Goal: Task Accomplishment & Management: Use online tool/utility

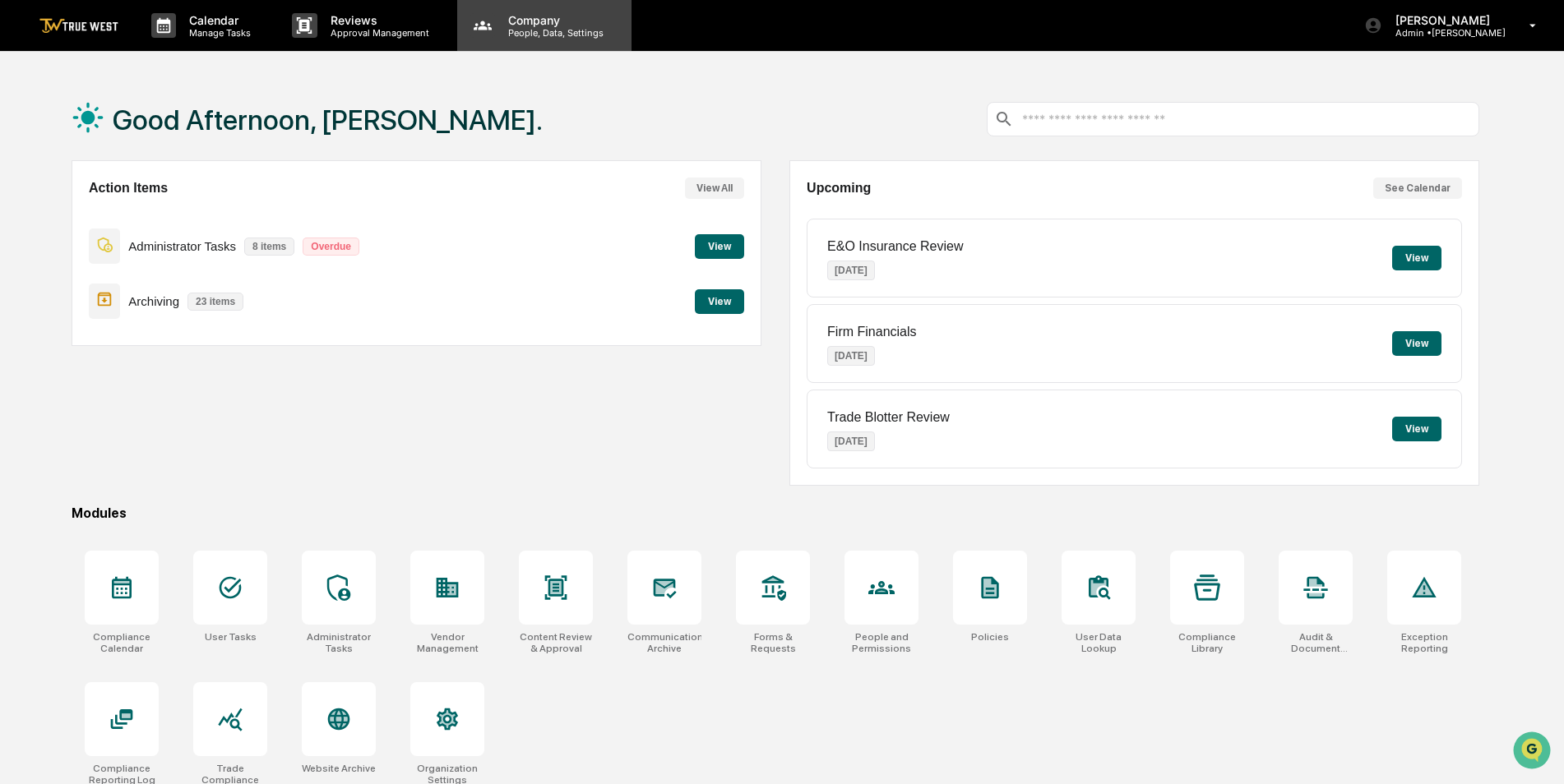
click at [542, 36] on p "People, Data, Settings" at bounding box center [553, 32] width 117 height 11
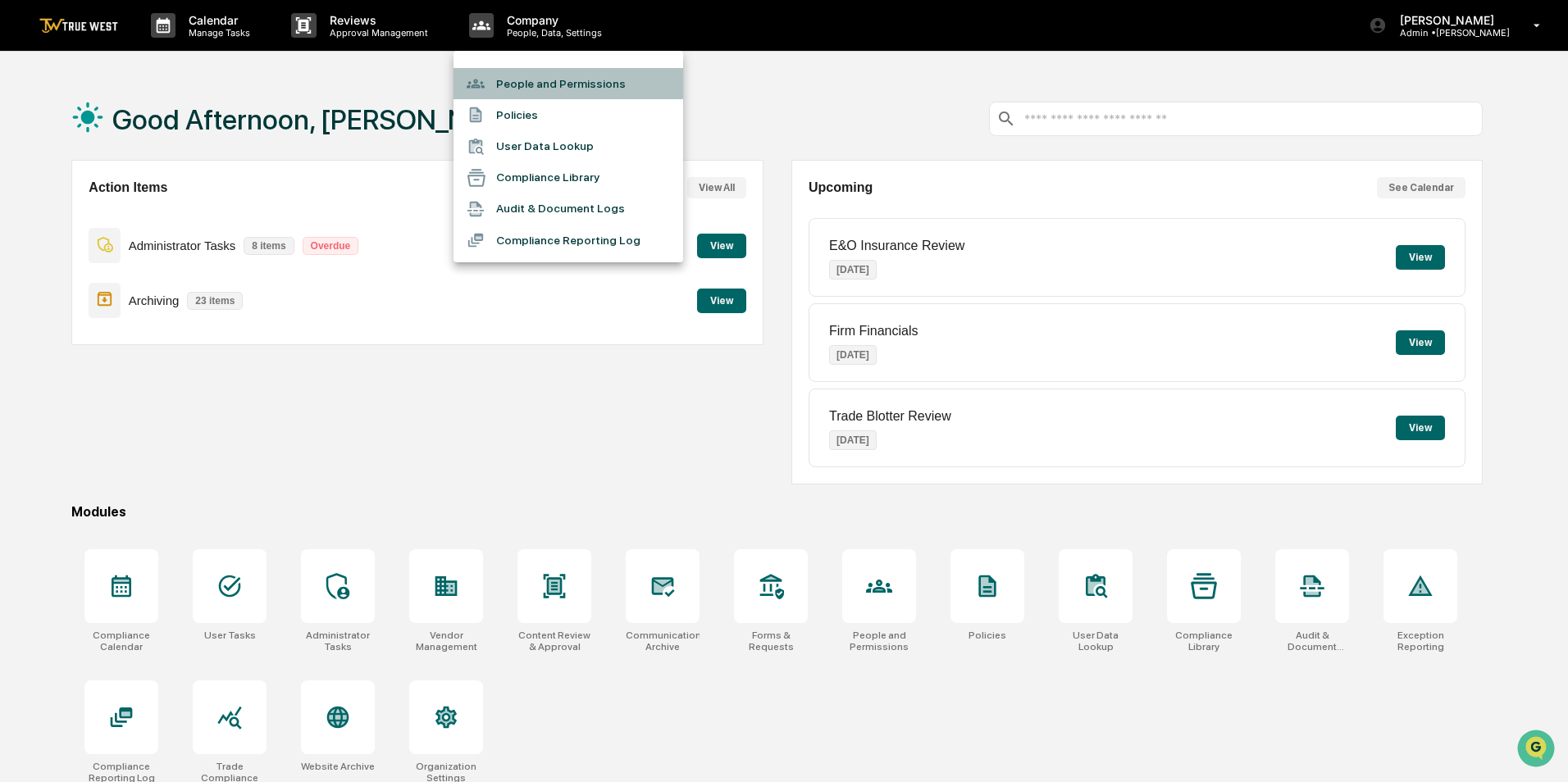
click at [529, 75] on li "People and Permissions" at bounding box center [567, 84] width 229 height 31
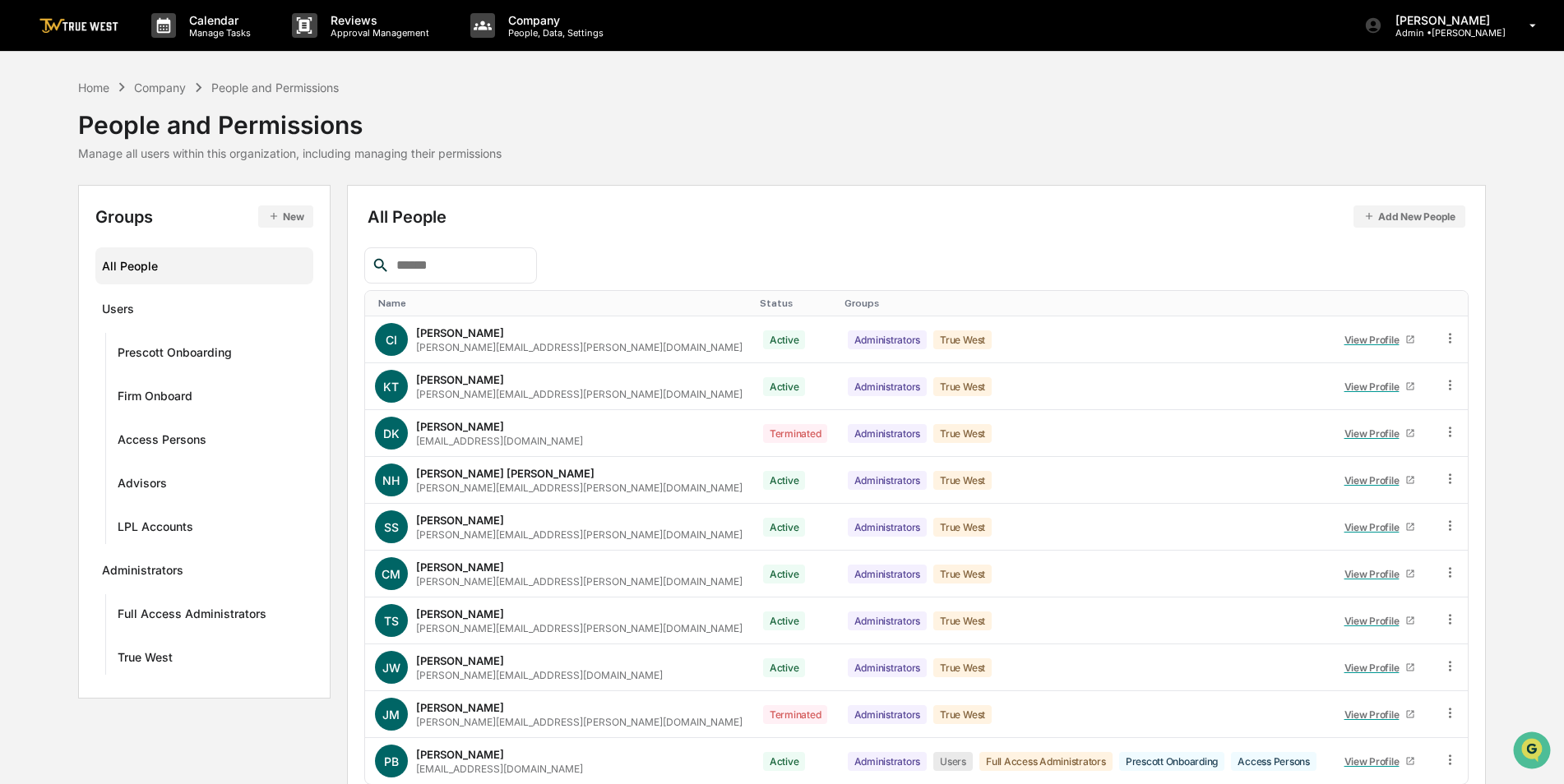
click at [278, 207] on button "New" at bounding box center [286, 217] width 56 height 23
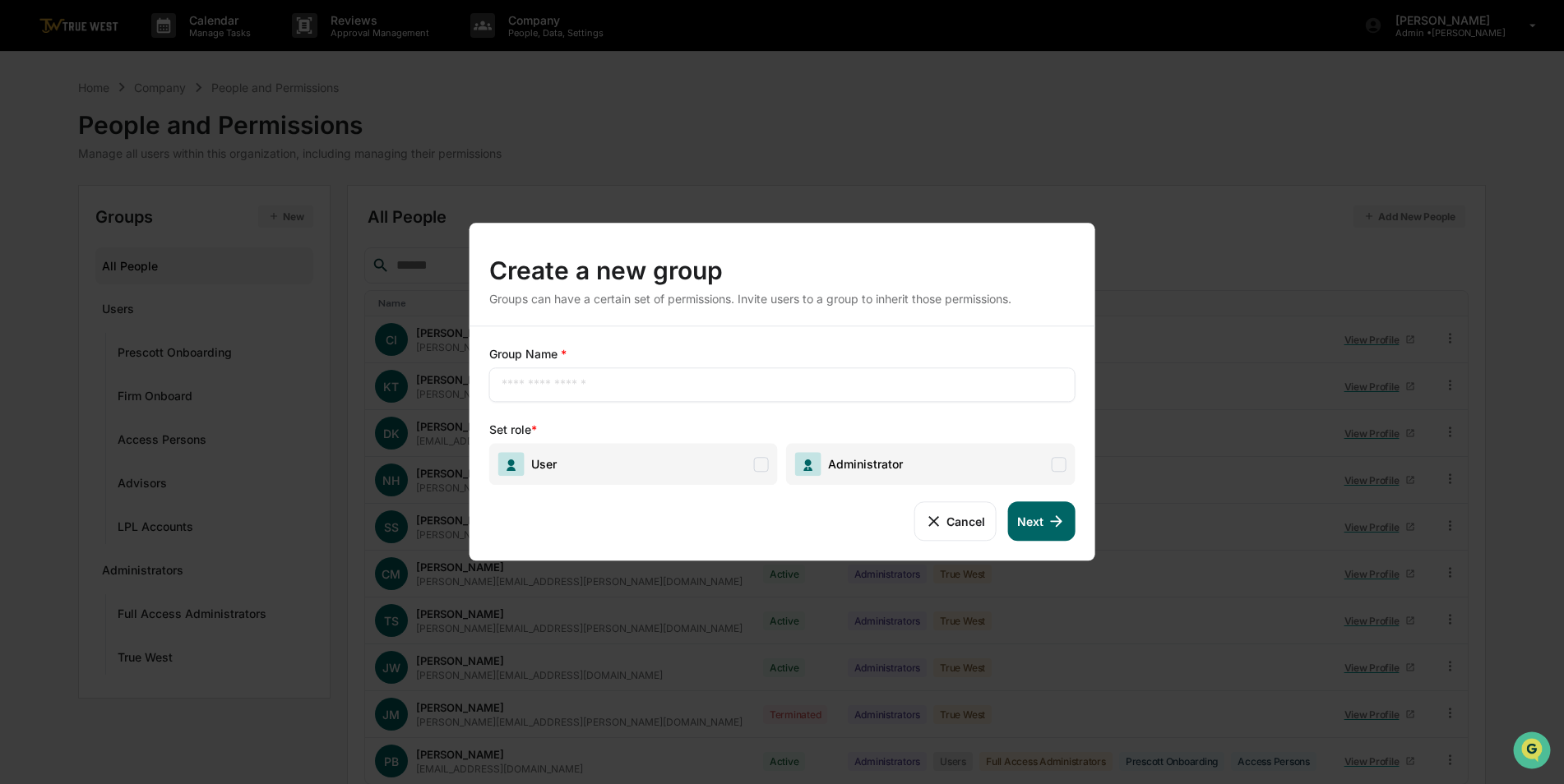
click at [615, 389] on input "text" at bounding box center [782, 384] width 561 height 16
type input "**********"
click at [613, 449] on span "User" at bounding box center [633, 464] width 289 height 42
click at [1048, 529] on icon at bounding box center [1056, 521] width 18 height 18
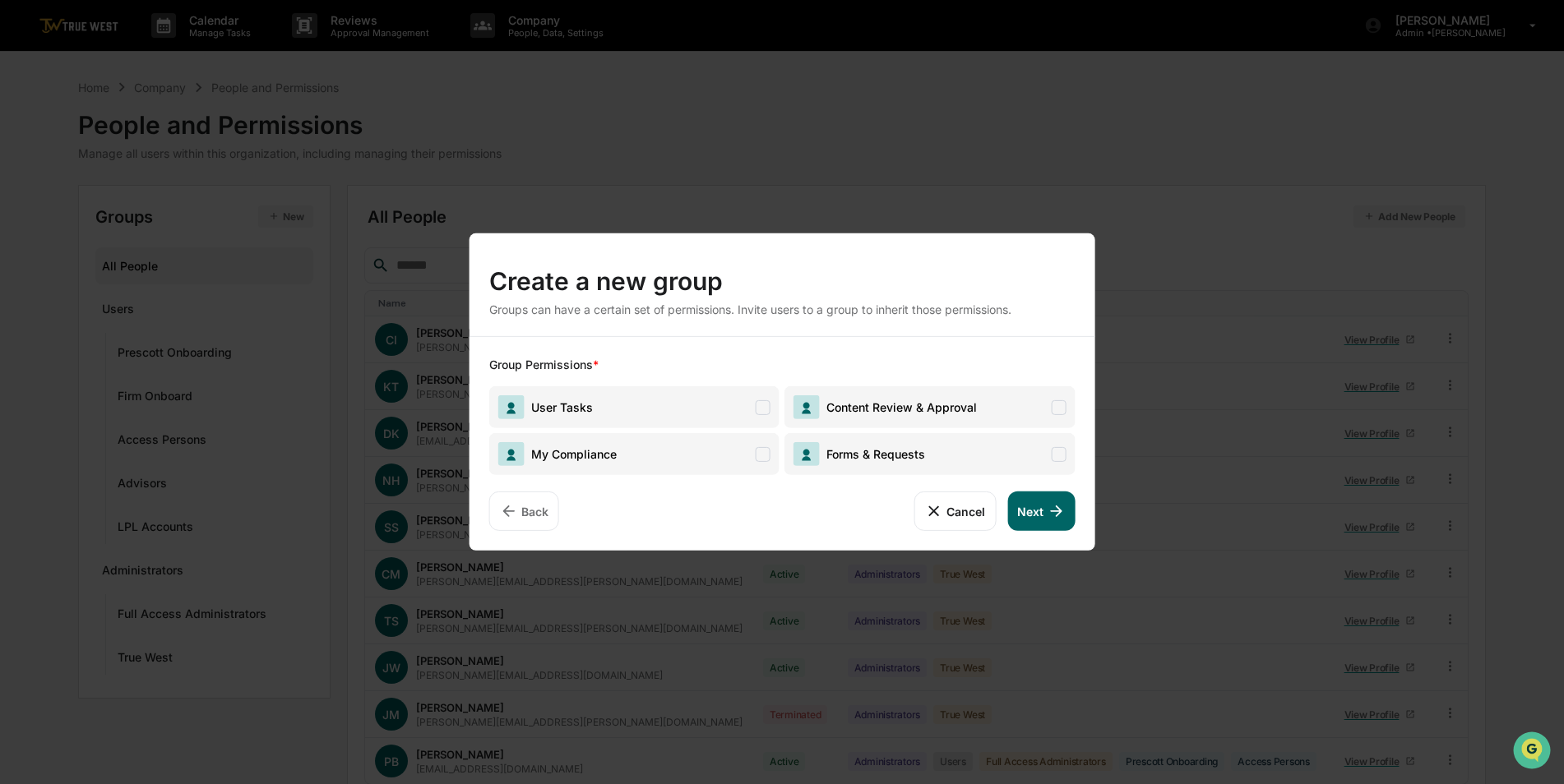
click at [743, 409] on span "User Tasks" at bounding box center [634, 408] width 291 height 42
click at [744, 451] on span "My Compliance" at bounding box center [634, 454] width 291 height 42
click at [908, 470] on span "Forms & Requests" at bounding box center [929, 454] width 291 height 42
click at [925, 394] on span "Content Review & Approval" at bounding box center [929, 408] width 291 height 42
click at [1046, 523] on button "Next" at bounding box center [1041, 512] width 68 height 40
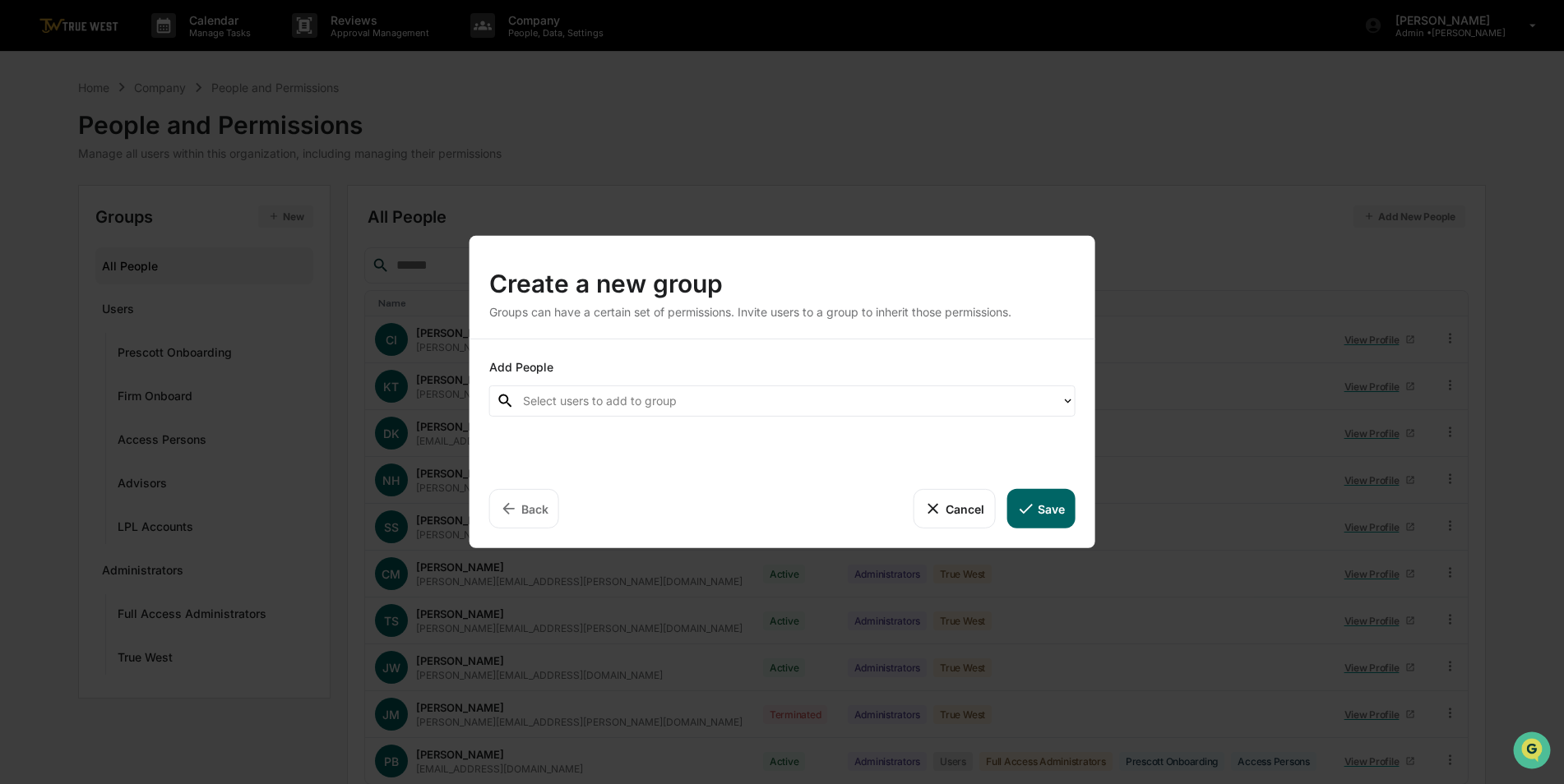
click at [668, 407] on div at bounding box center [788, 401] width 530 height 19
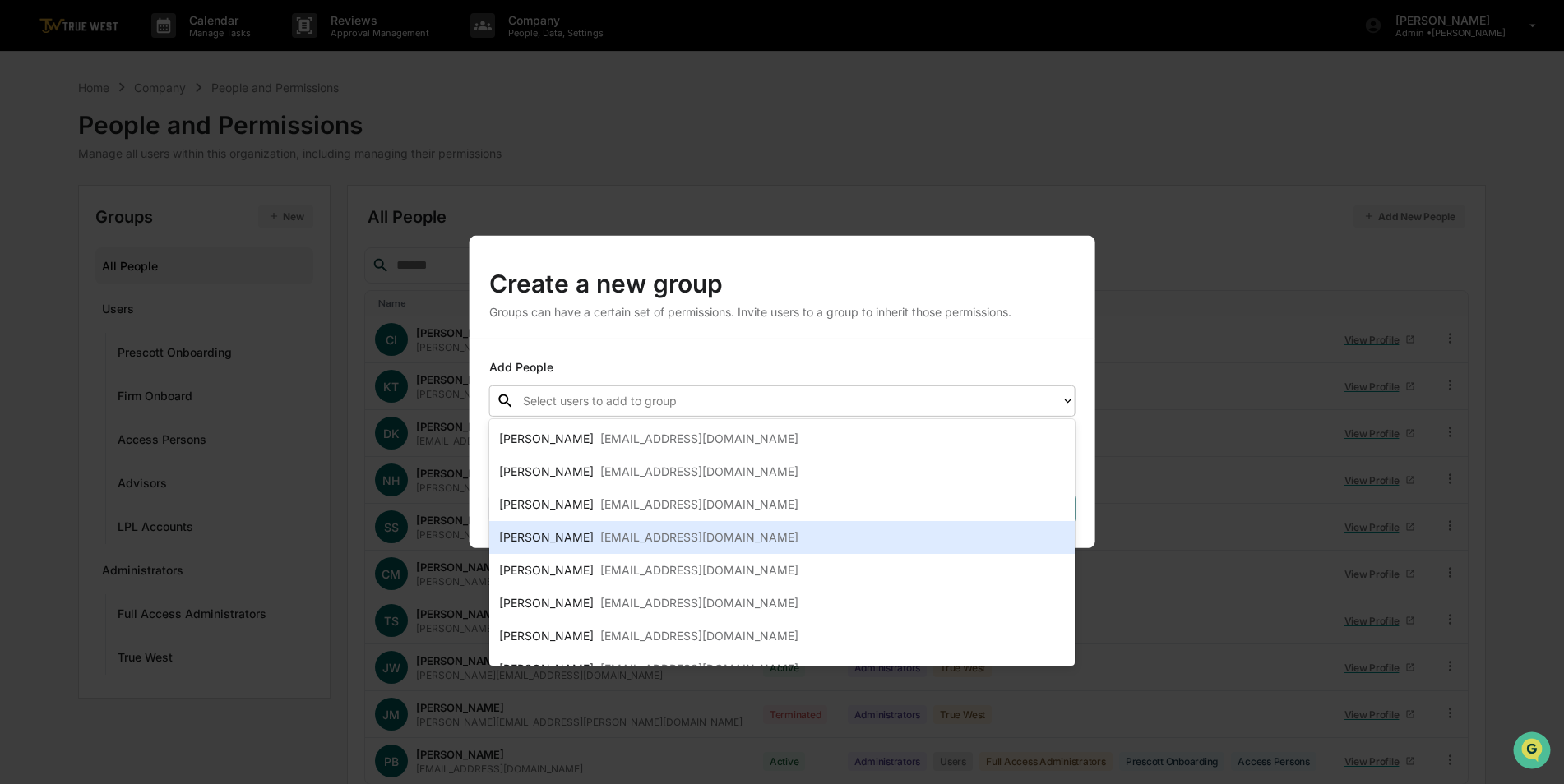
scroll to position [165, 0]
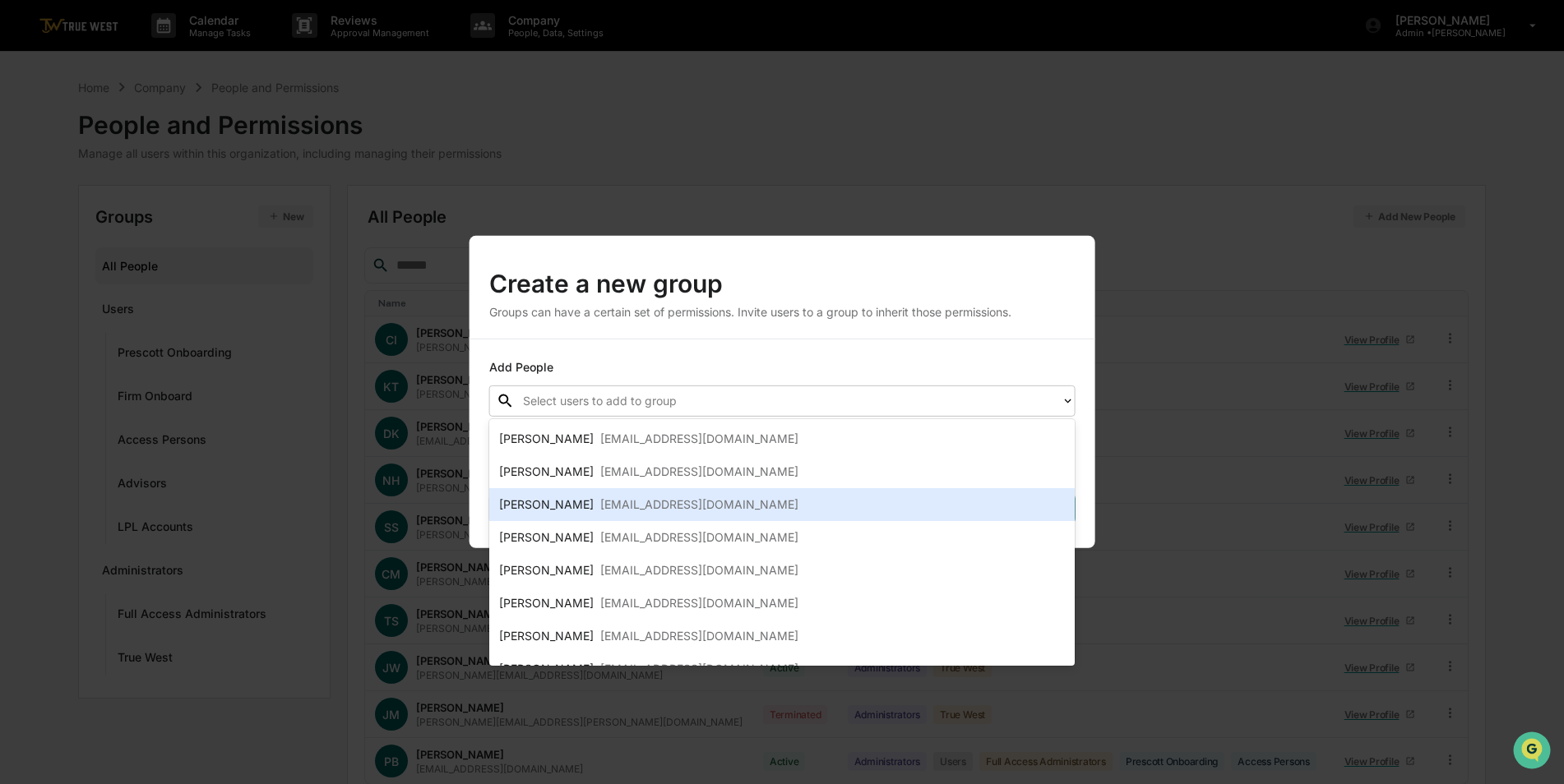
click at [655, 509] on div "jnap@napierfinancial.com" at bounding box center [699, 505] width 198 height 20
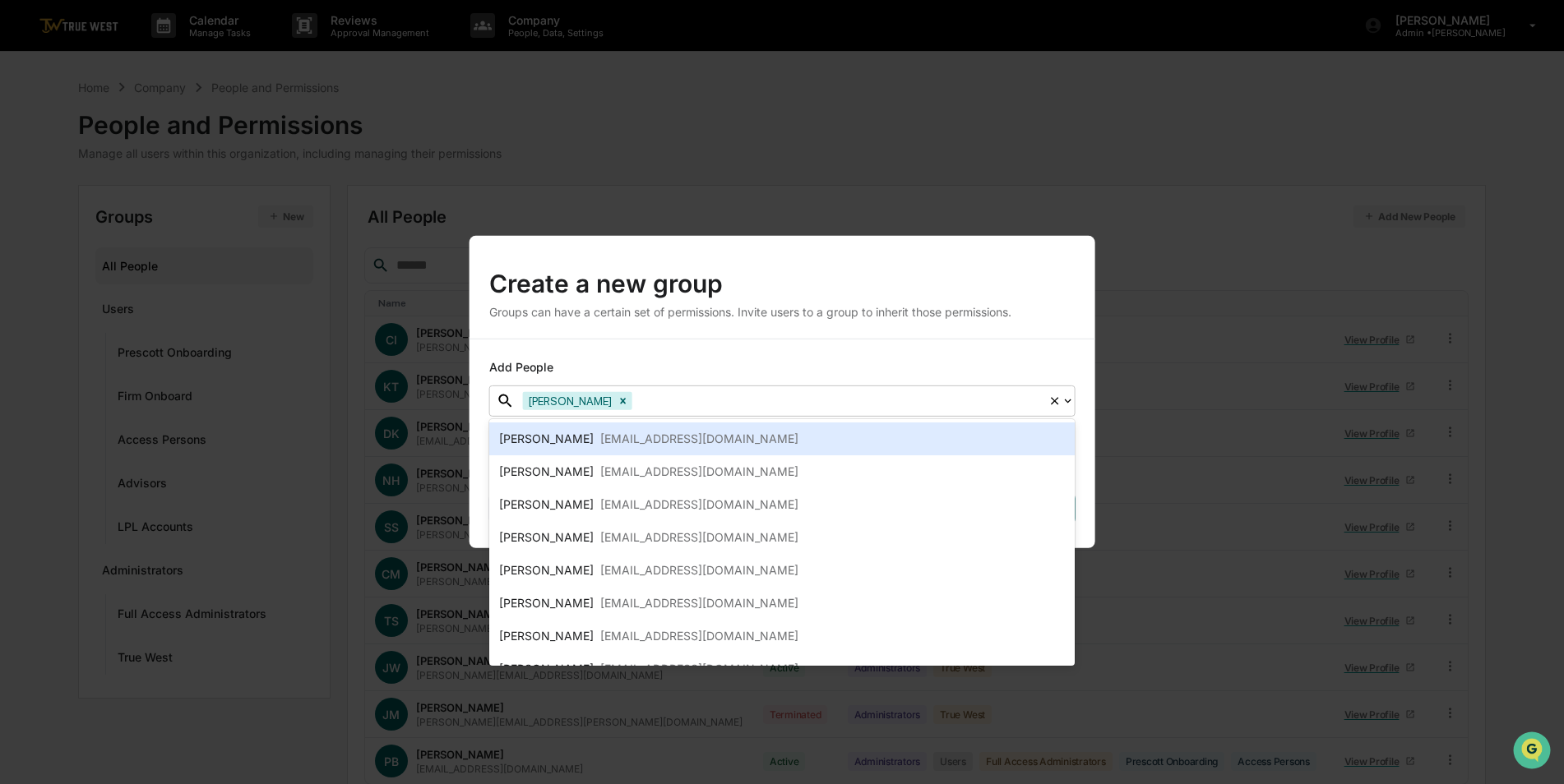
click at [736, 344] on div "Add People option John Napolitano, selected. 13 results available. Use Up and D…" at bounding box center [782, 444] width 625 height 209
click at [719, 435] on div "aweiss@napierfinancial.com" at bounding box center [699, 439] width 198 height 20
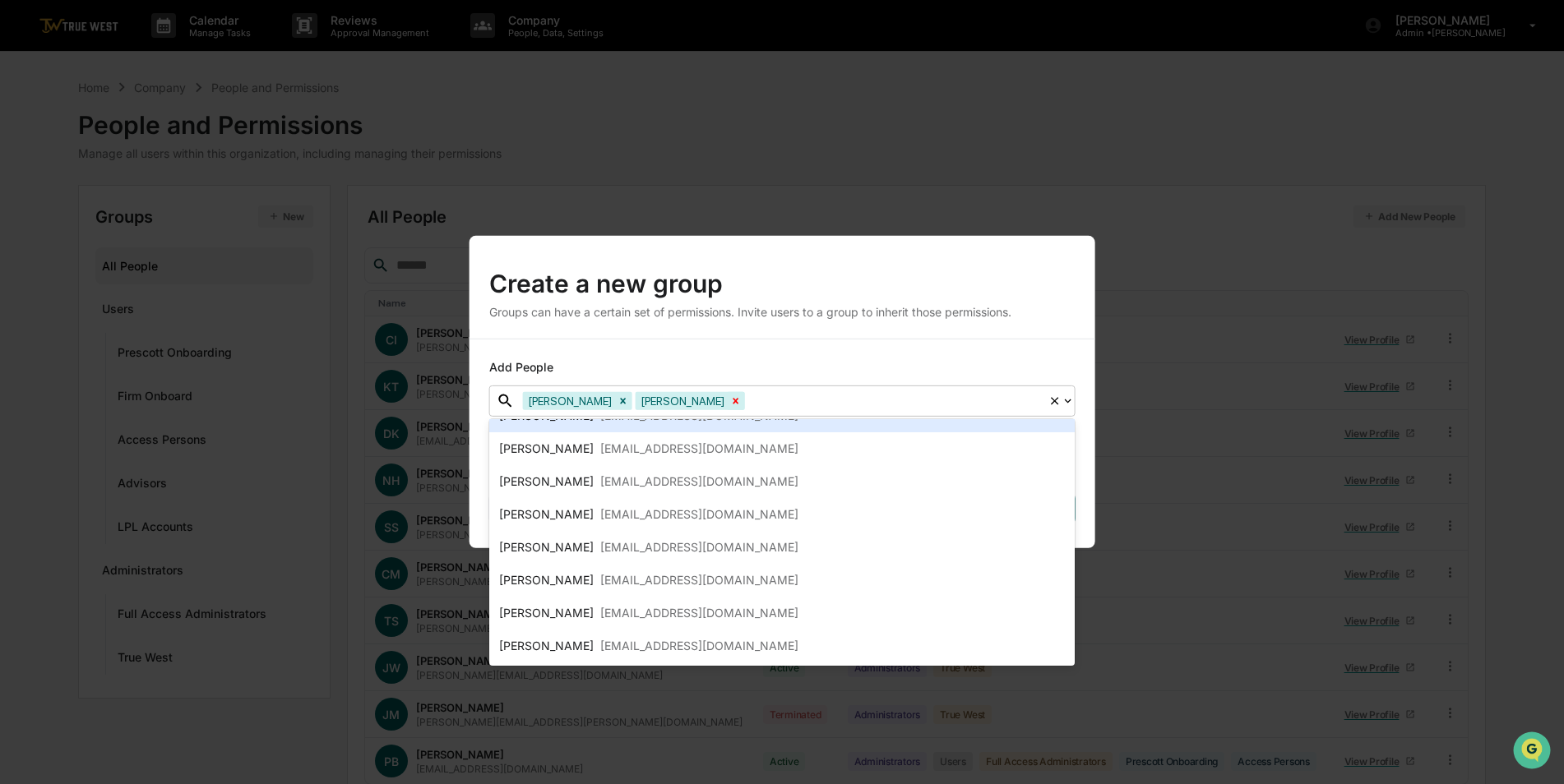
click at [734, 401] on icon "Remove Alex Weiss" at bounding box center [736, 401] width 6 height 6
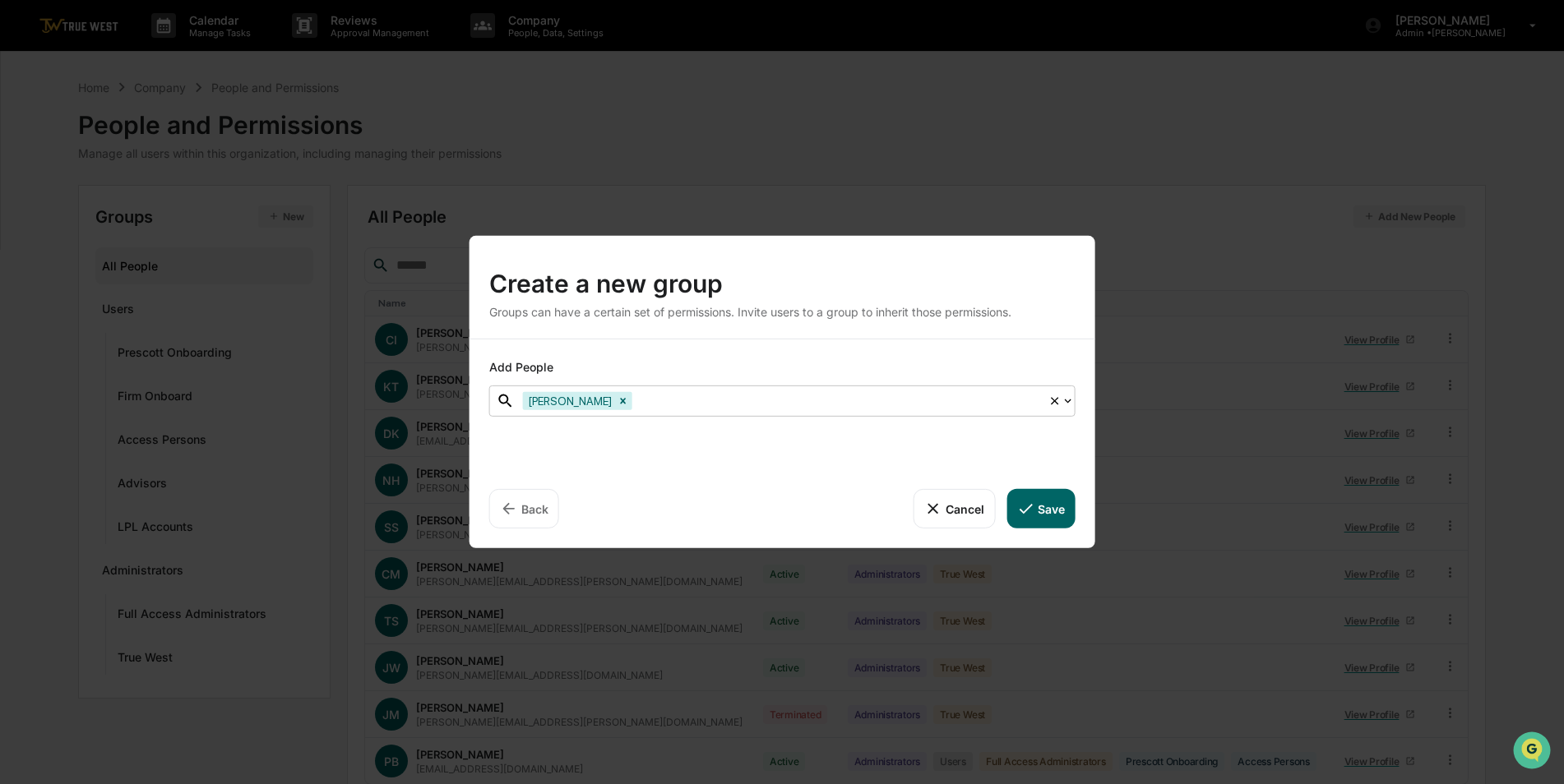
click at [730, 341] on div "Add People option Alex Weiss, deselected. 13 results available. Use Up and Down…" at bounding box center [782, 444] width 625 height 209
click at [1036, 511] on button "Save" at bounding box center [1040, 509] width 69 height 40
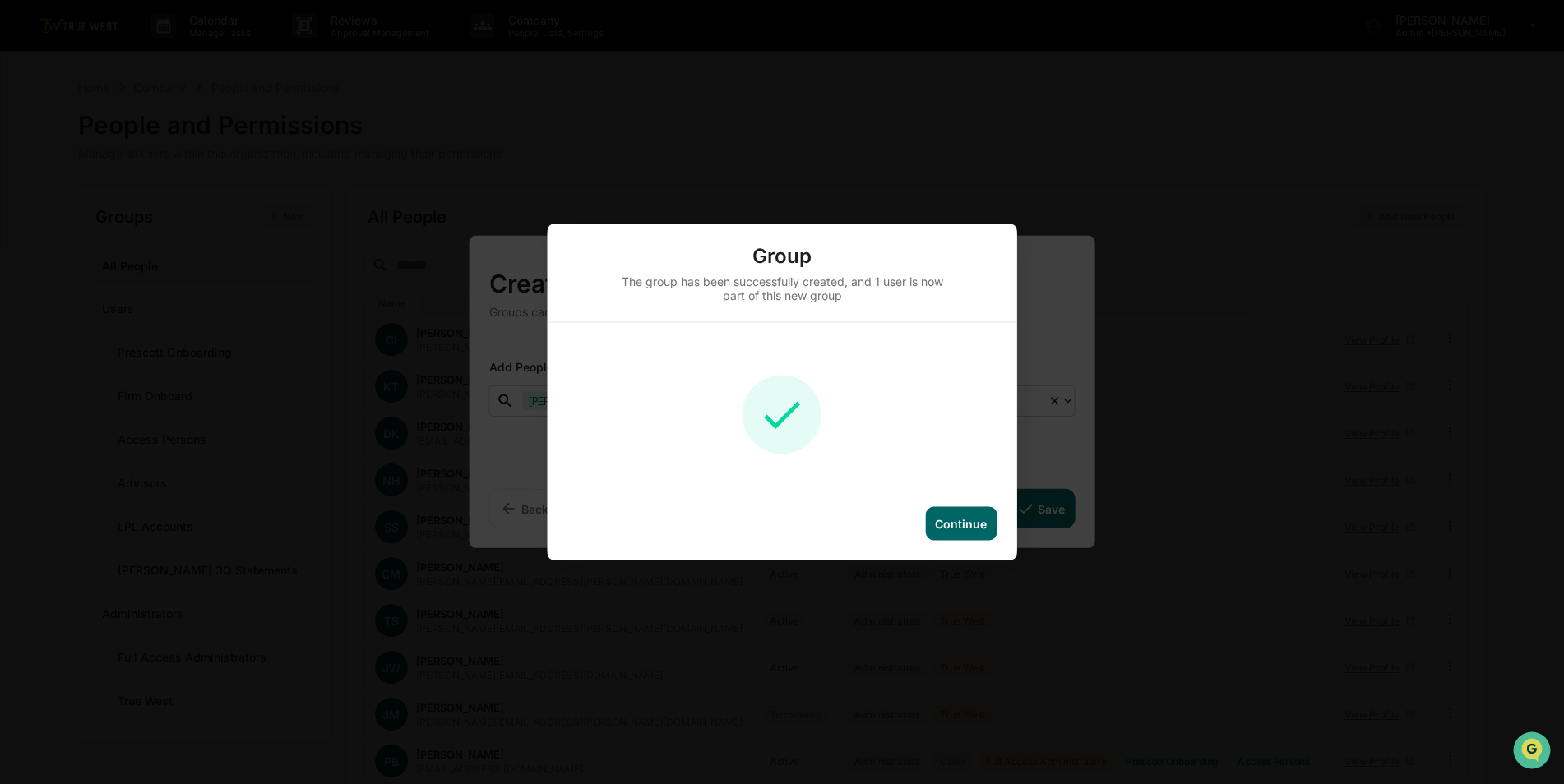
click at [949, 527] on div "Continue" at bounding box center [961, 524] width 52 height 14
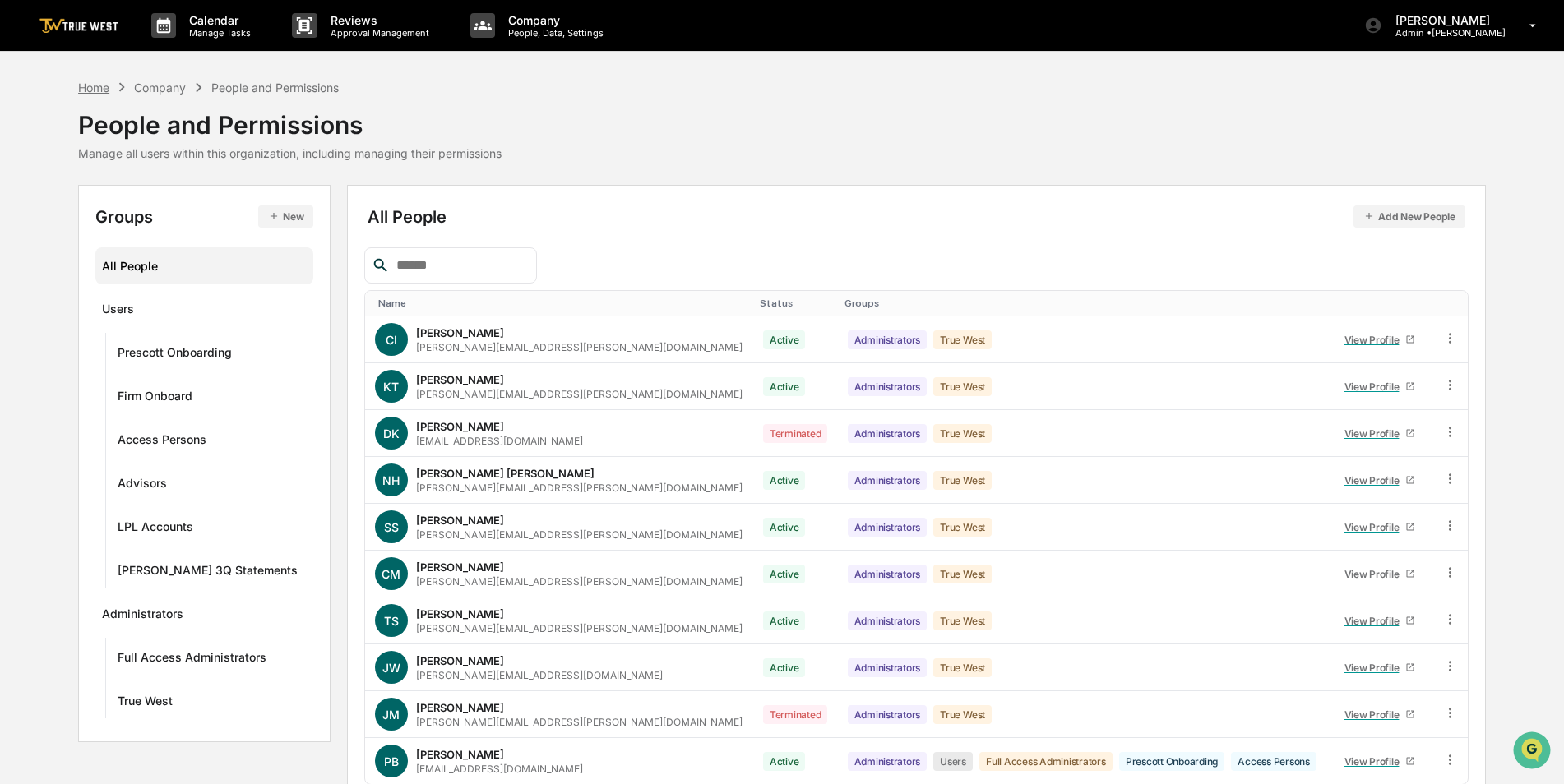
click at [92, 85] on div "Home" at bounding box center [94, 88] width 31 height 14
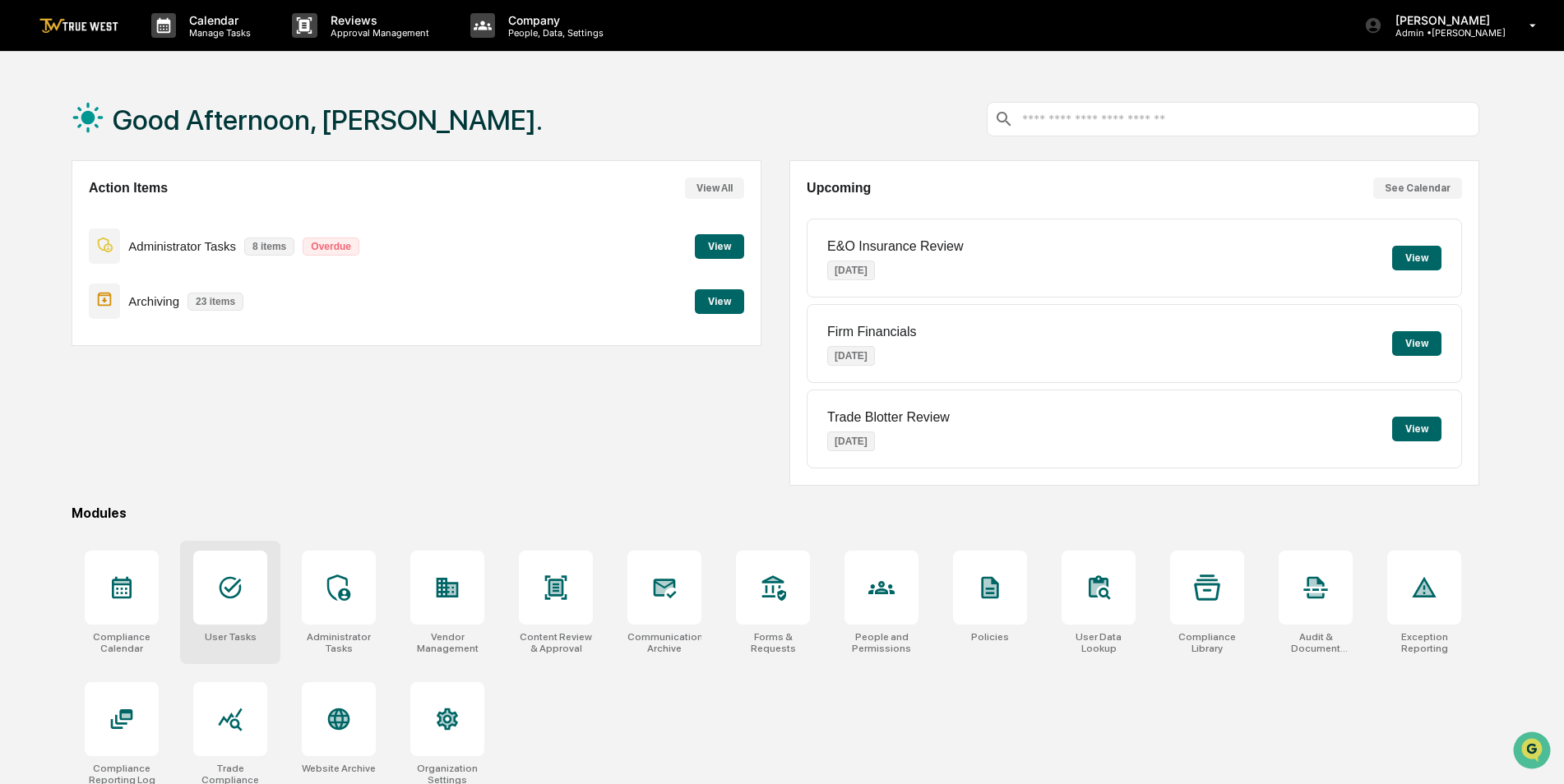
click at [232, 594] on icon at bounding box center [230, 588] width 26 height 26
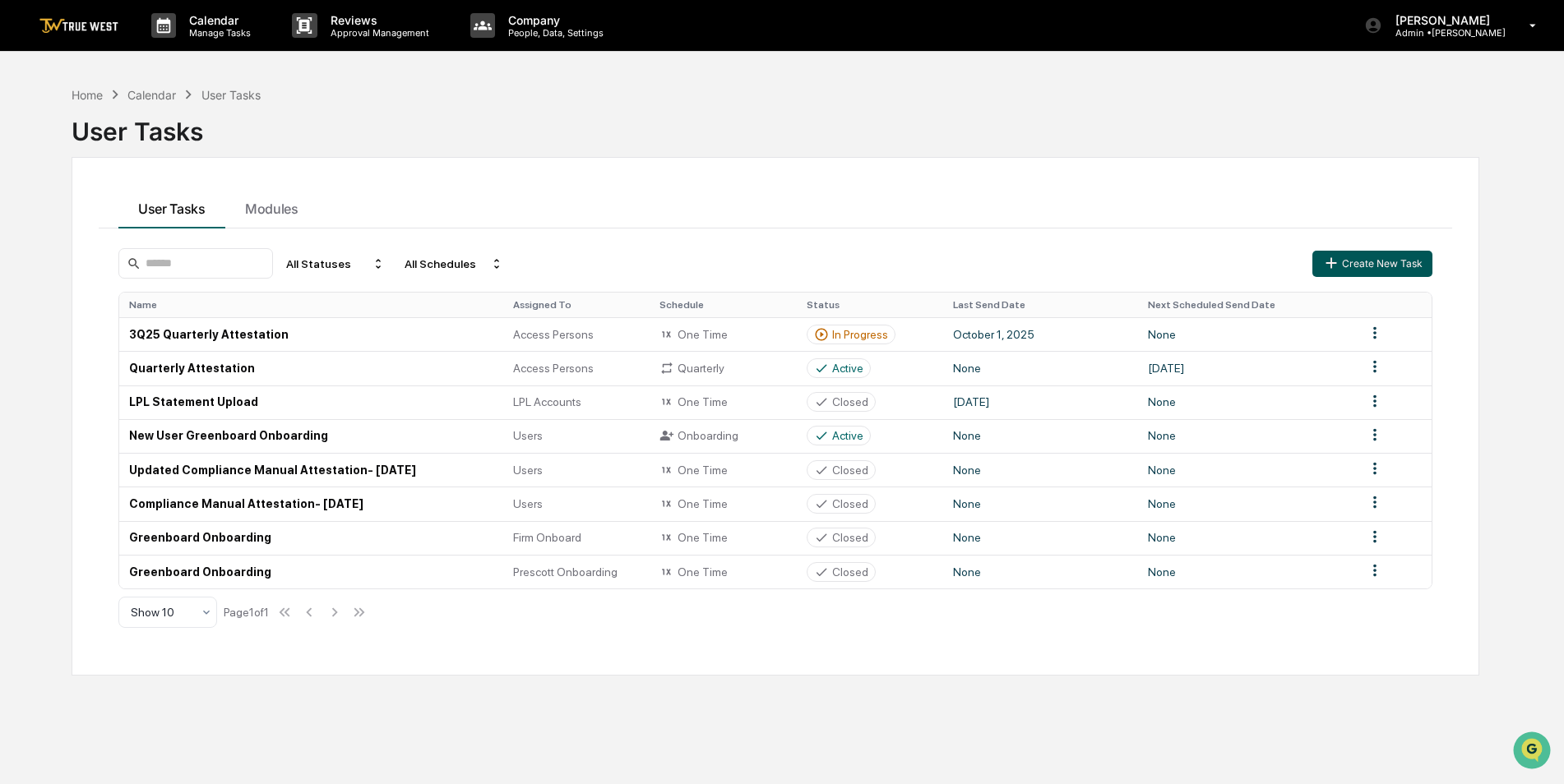
click at [1363, 265] on button "Create New Task" at bounding box center [1372, 264] width 120 height 26
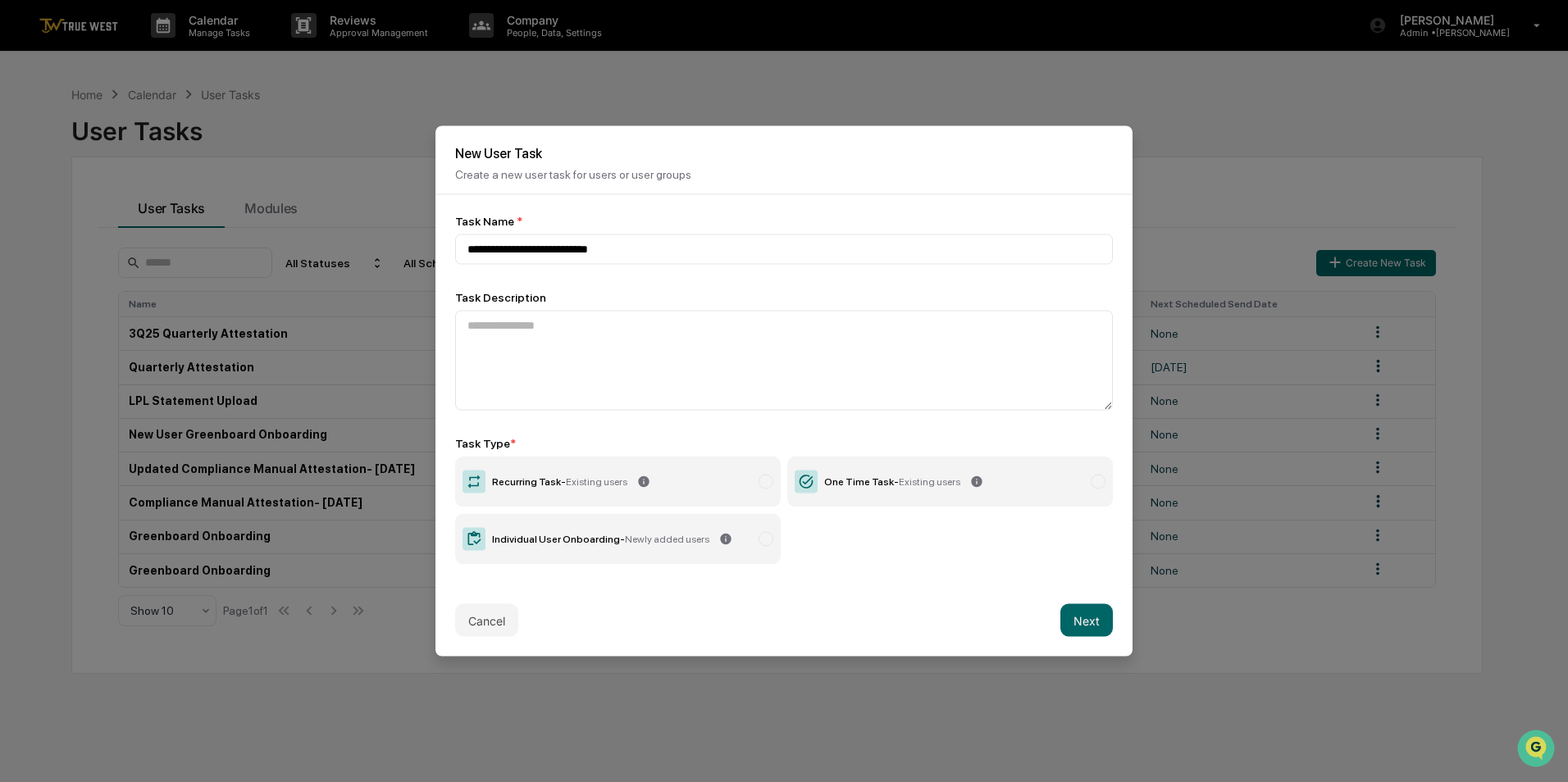
type input "**********"
type textarea "**********"
click at [886, 478] on div "One Time Task - Existing users" at bounding box center [892, 482] width 136 height 11
click at [1067, 613] on button "Next" at bounding box center [1086, 621] width 53 height 33
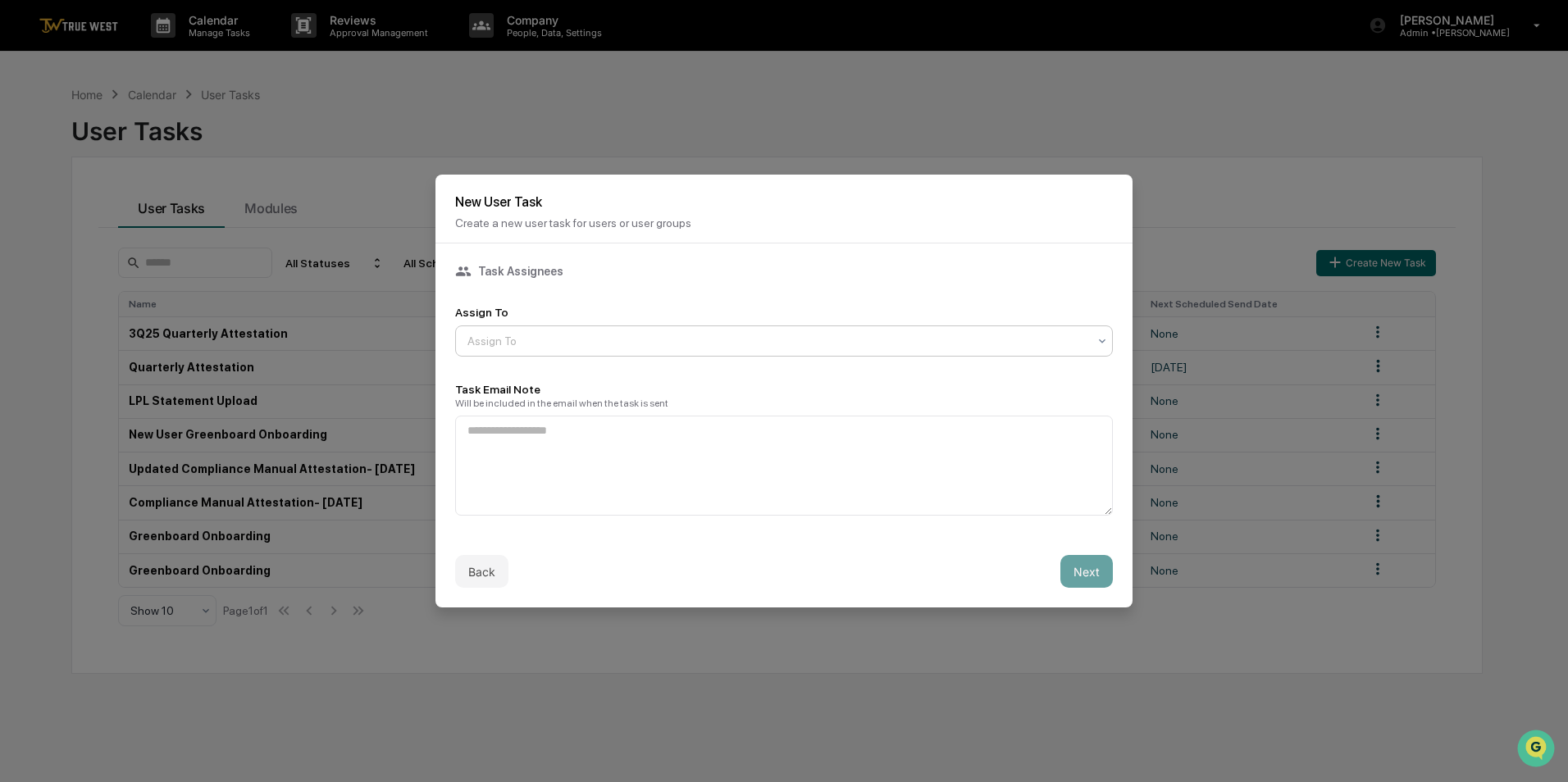
click at [744, 333] on div at bounding box center [777, 341] width 620 height 16
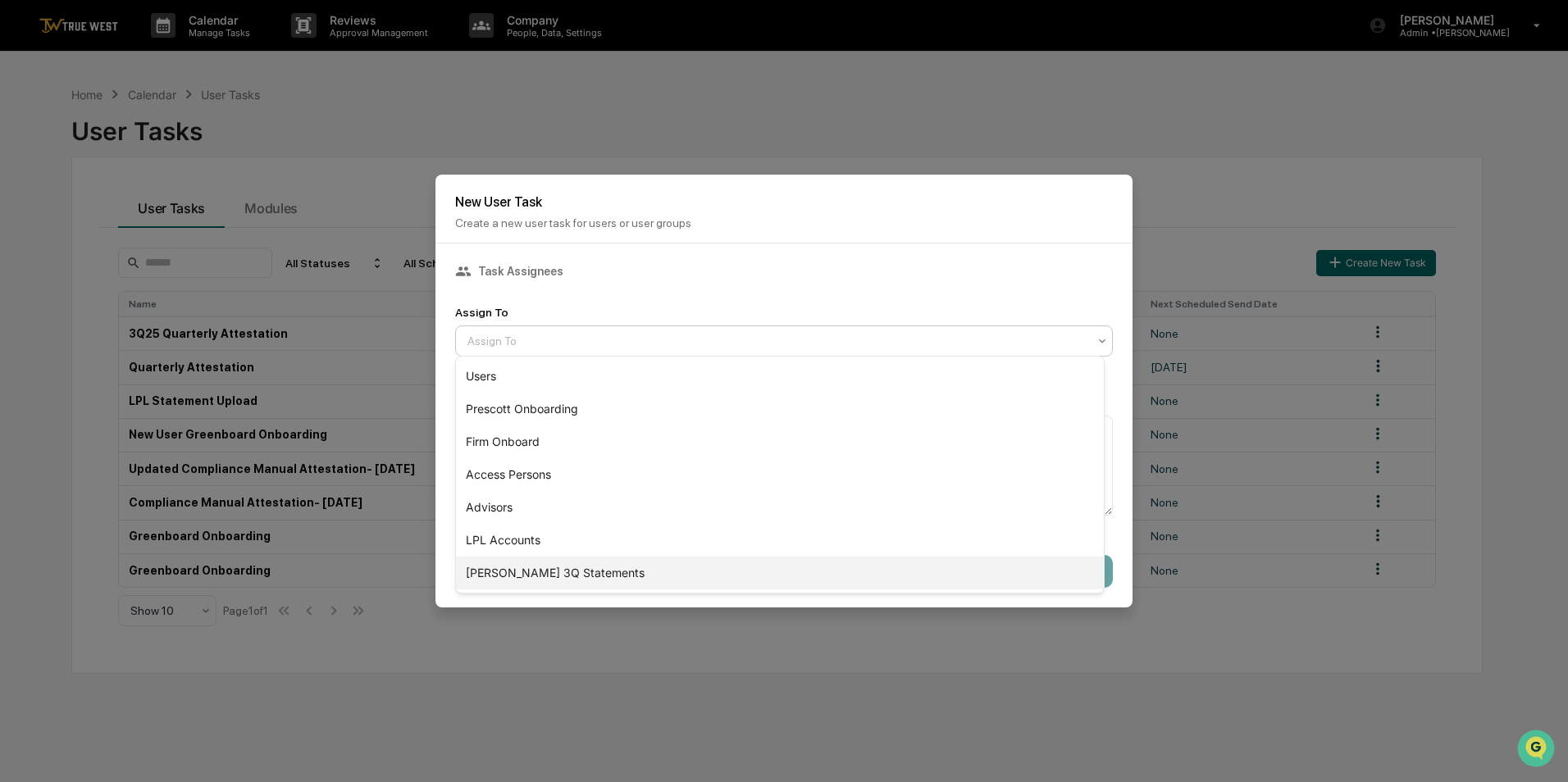
click at [613, 568] on div "[PERSON_NAME] 3Q Statements" at bounding box center [779, 574] width 648 height 33
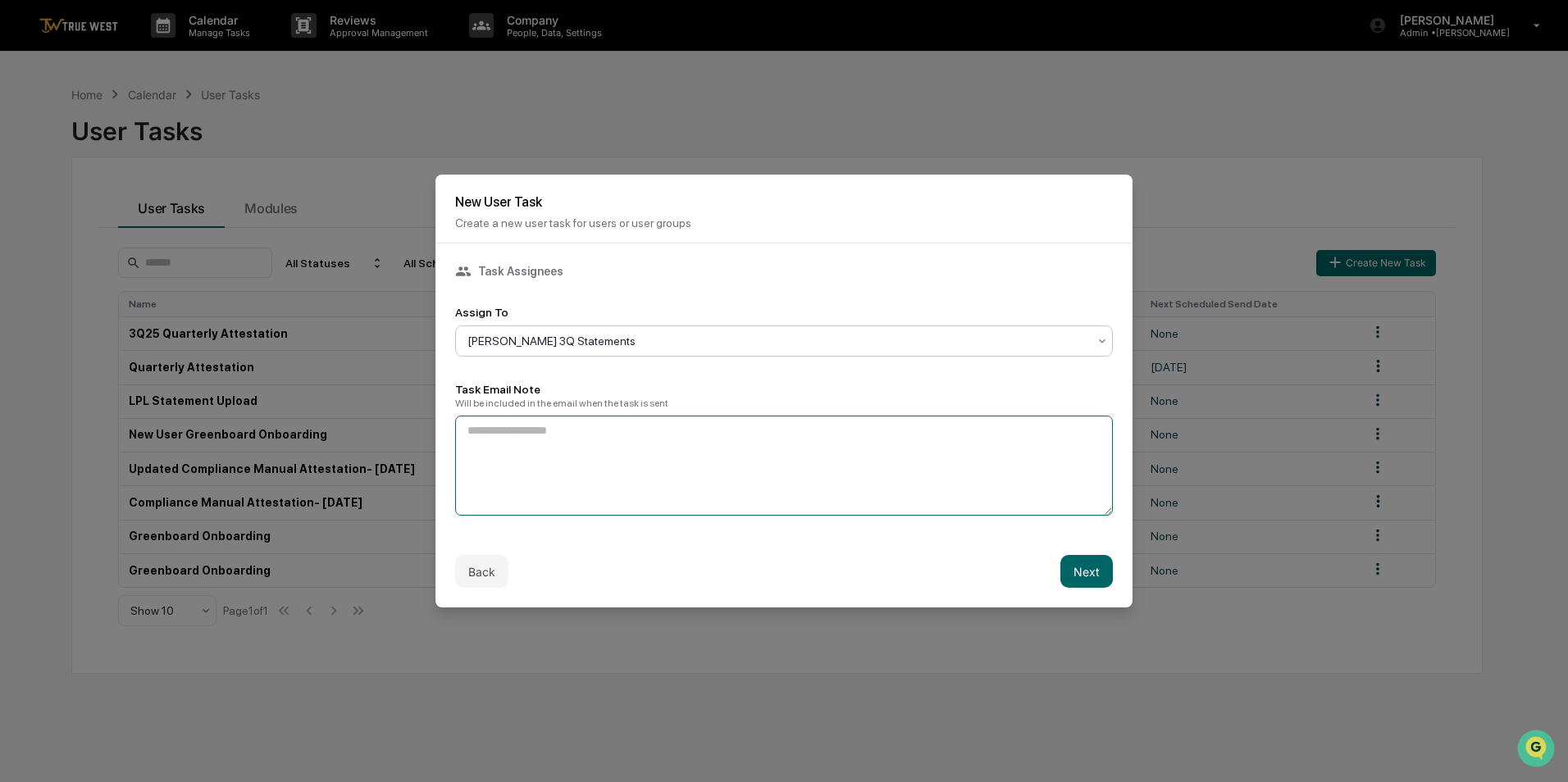
click at [747, 456] on textarea at bounding box center [784, 466] width 657 height 100
type textarea "**********"
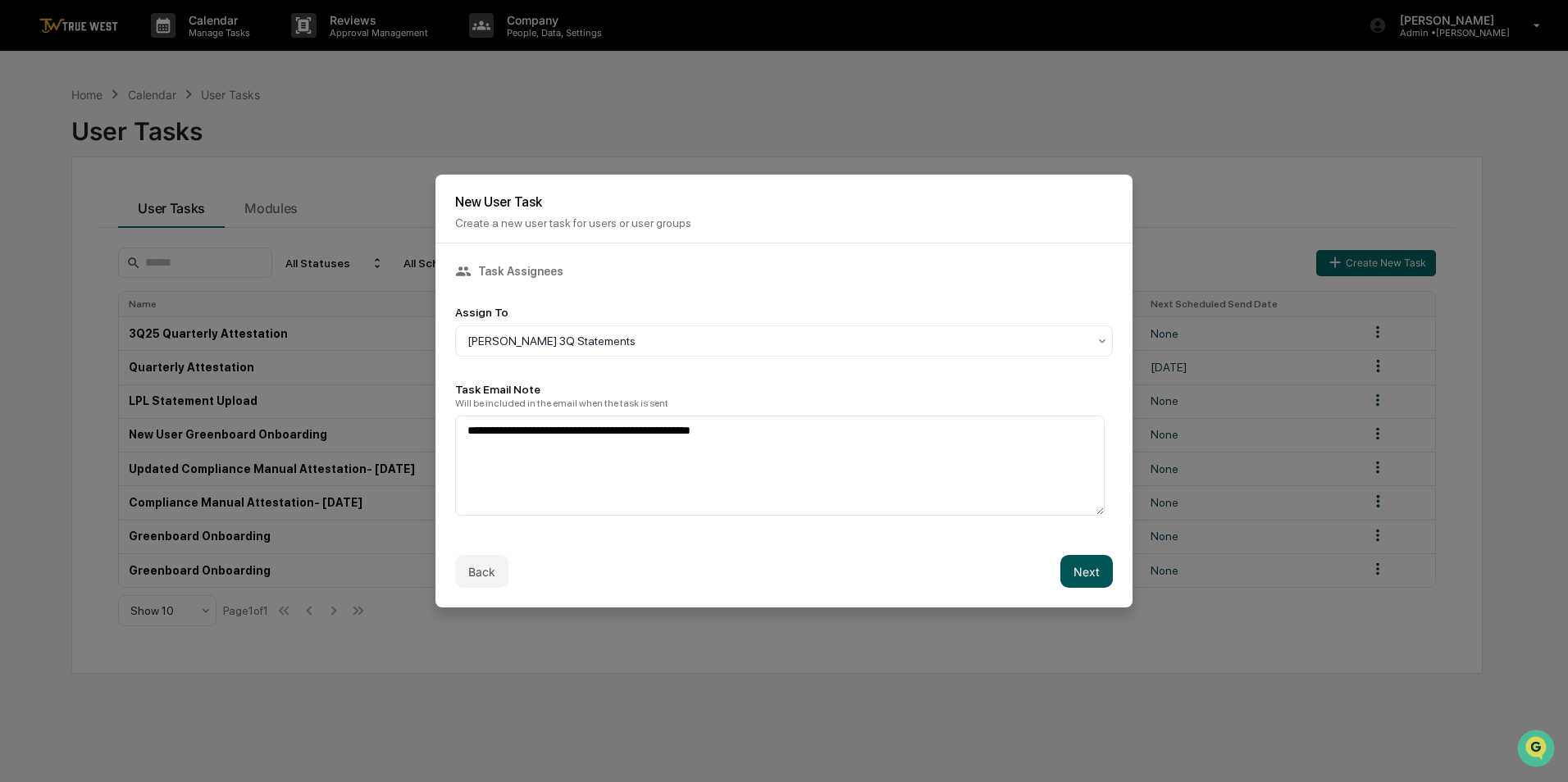
click at [1083, 568] on button "Next" at bounding box center [1086, 572] width 53 height 33
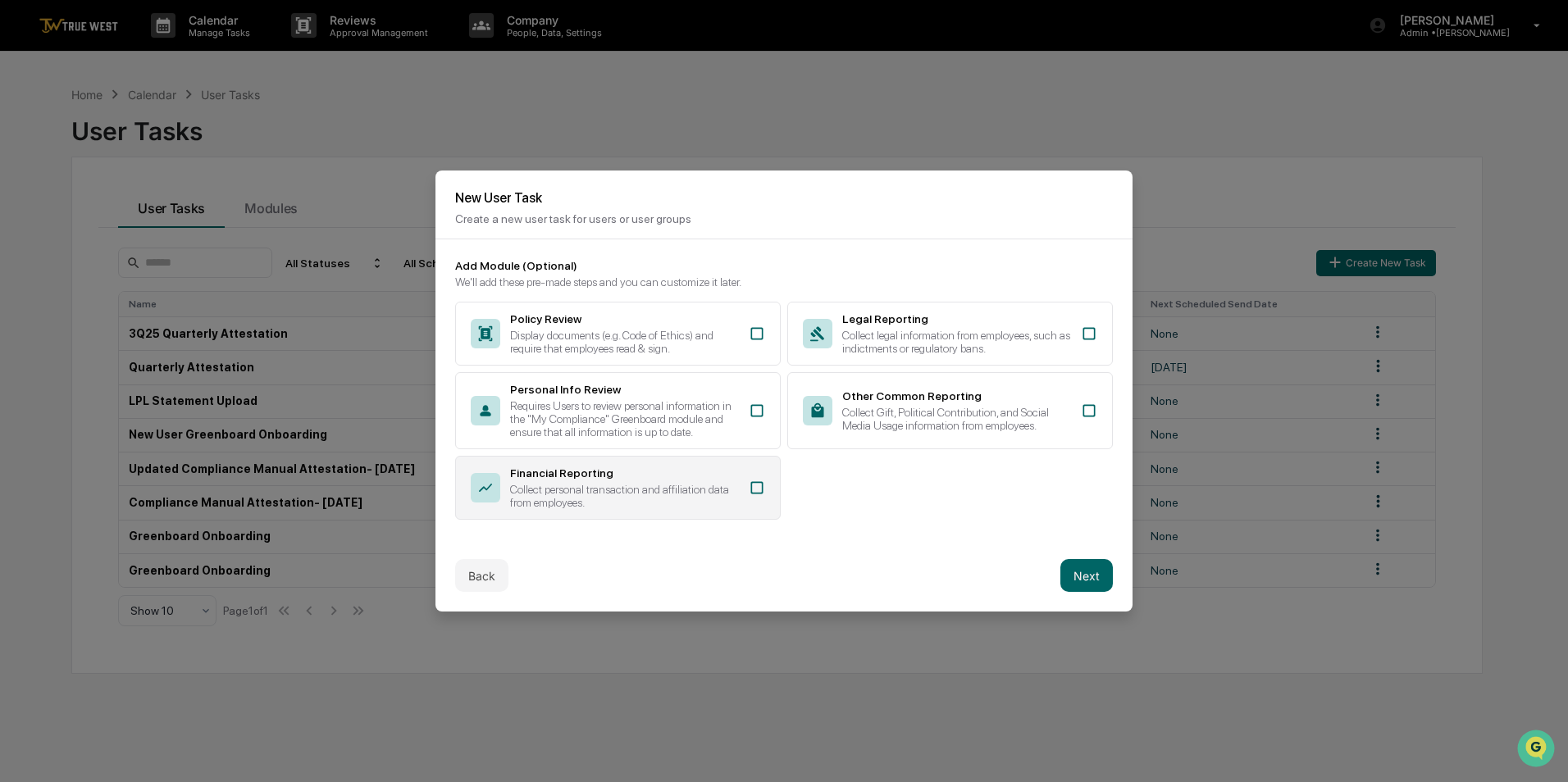
click at [592, 483] on div "Collect personal transaction and affiliation data from employees." at bounding box center [624, 496] width 228 height 26
click at [1076, 578] on button "Next" at bounding box center [1086, 576] width 53 height 33
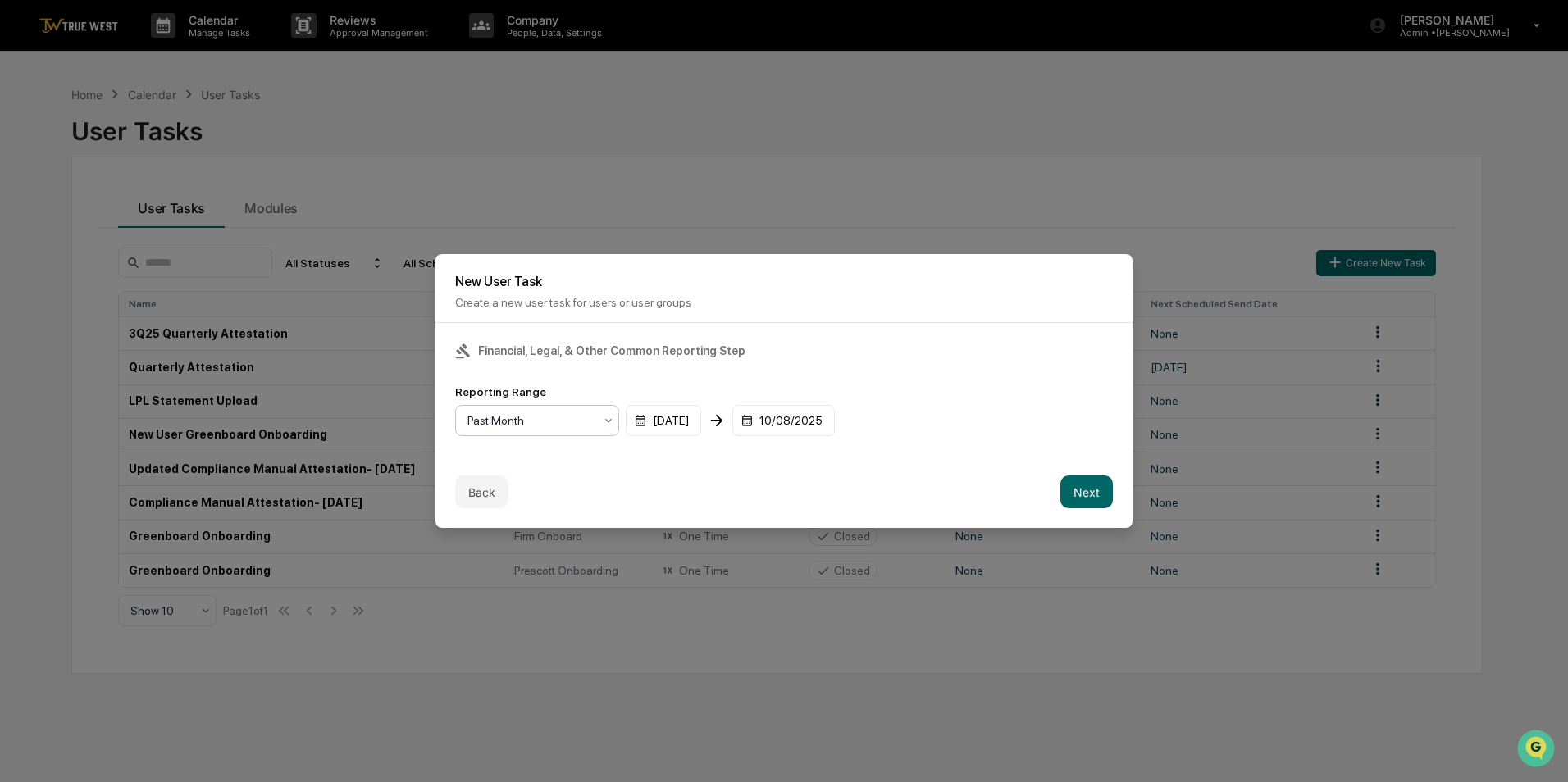
click at [548, 409] on div "Past Month" at bounding box center [530, 420] width 143 height 23
click at [528, 489] on div "Past Quarter" at bounding box center [537, 489] width 163 height 33
click at [1077, 493] on button "Next" at bounding box center [1086, 492] width 53 height 33
click at [514, 414] on div "mm/dd/yyyy" at bounding box center [506, 420] width 102 height 31
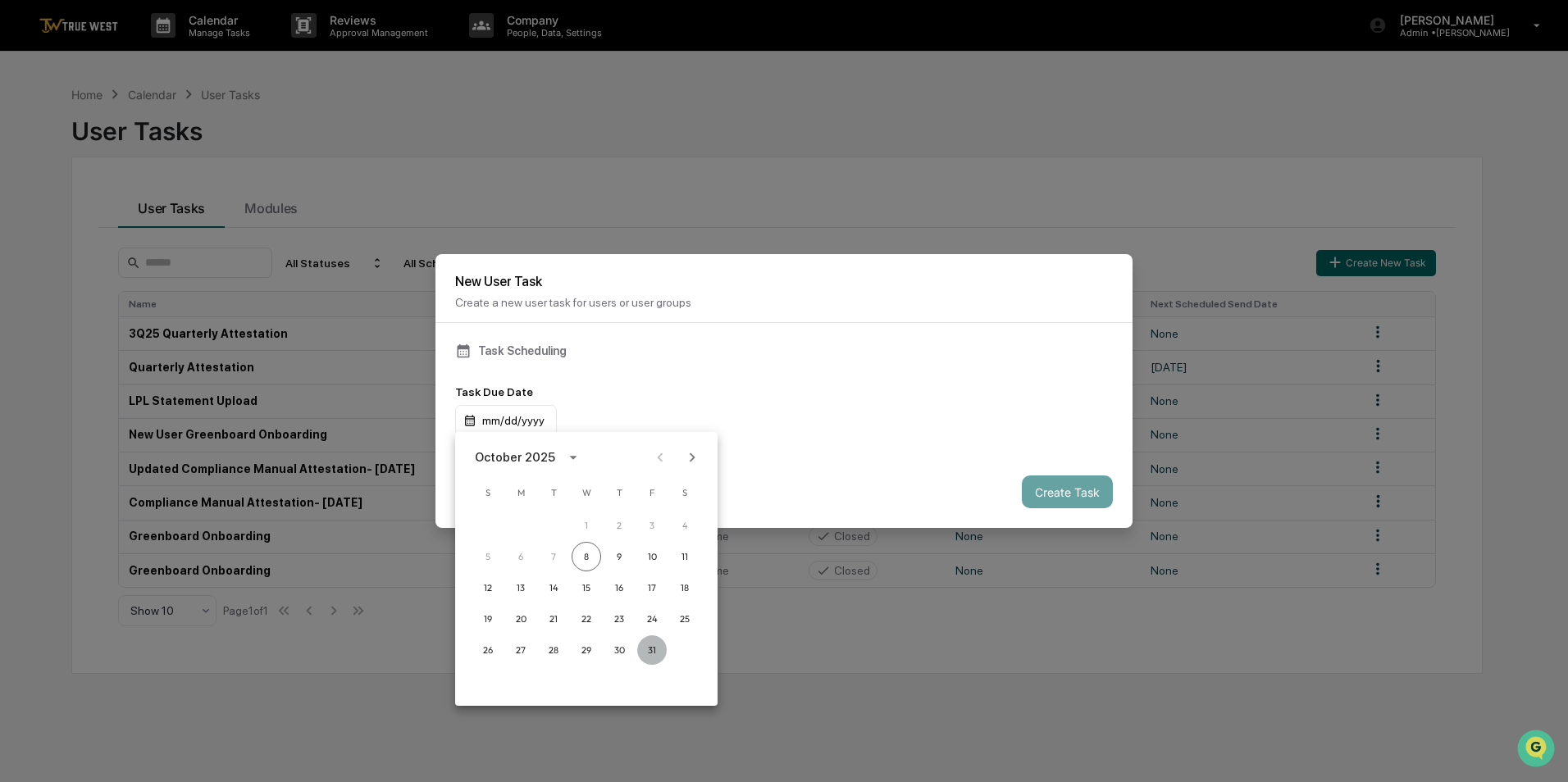
click at [648, 650] on button "31" at bounding box center [652, 651] width 29 height 29
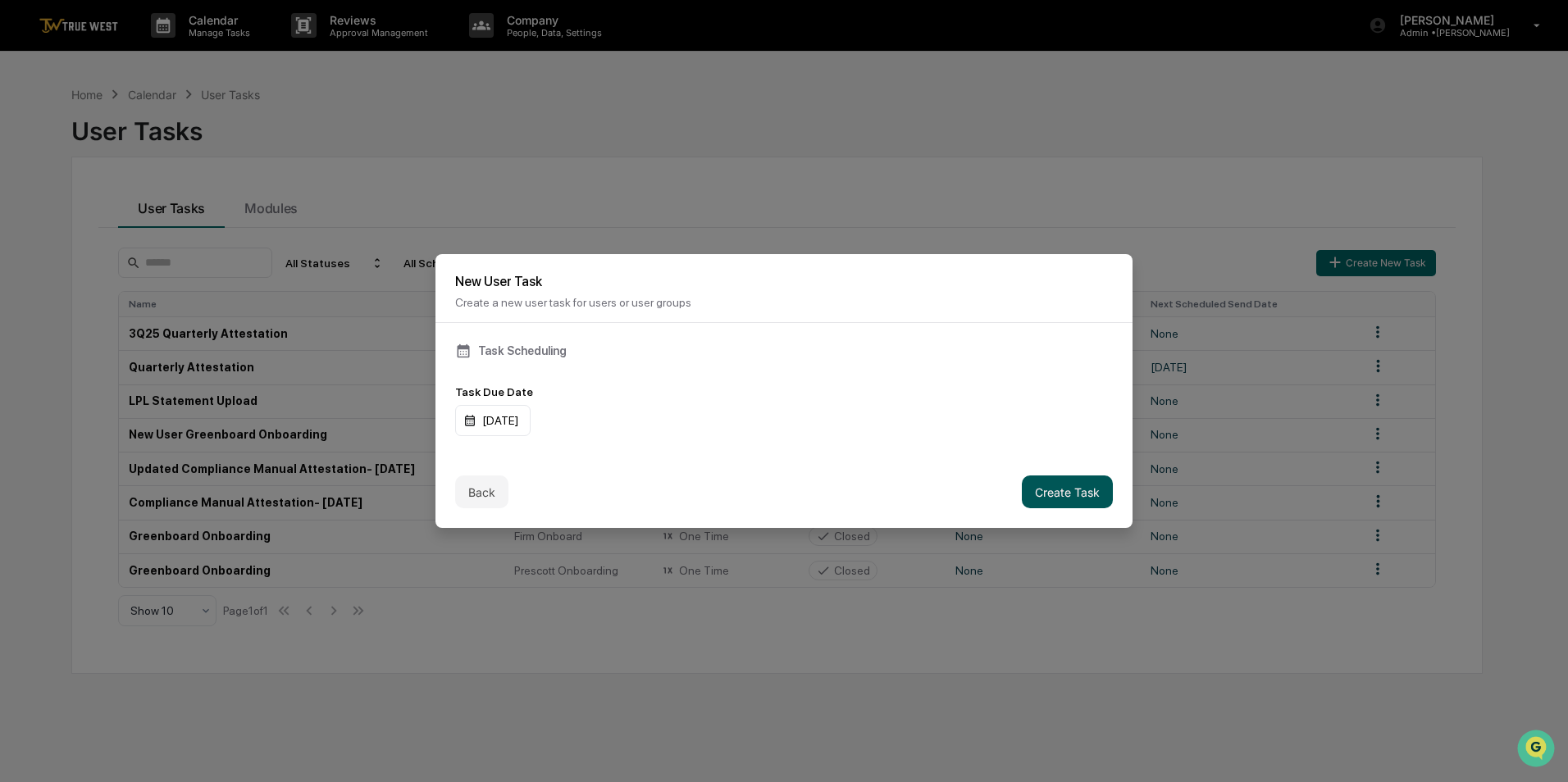
click at [1043, 494] on button "Create Task" at bounding box center [1066, 492] width 91 height 33
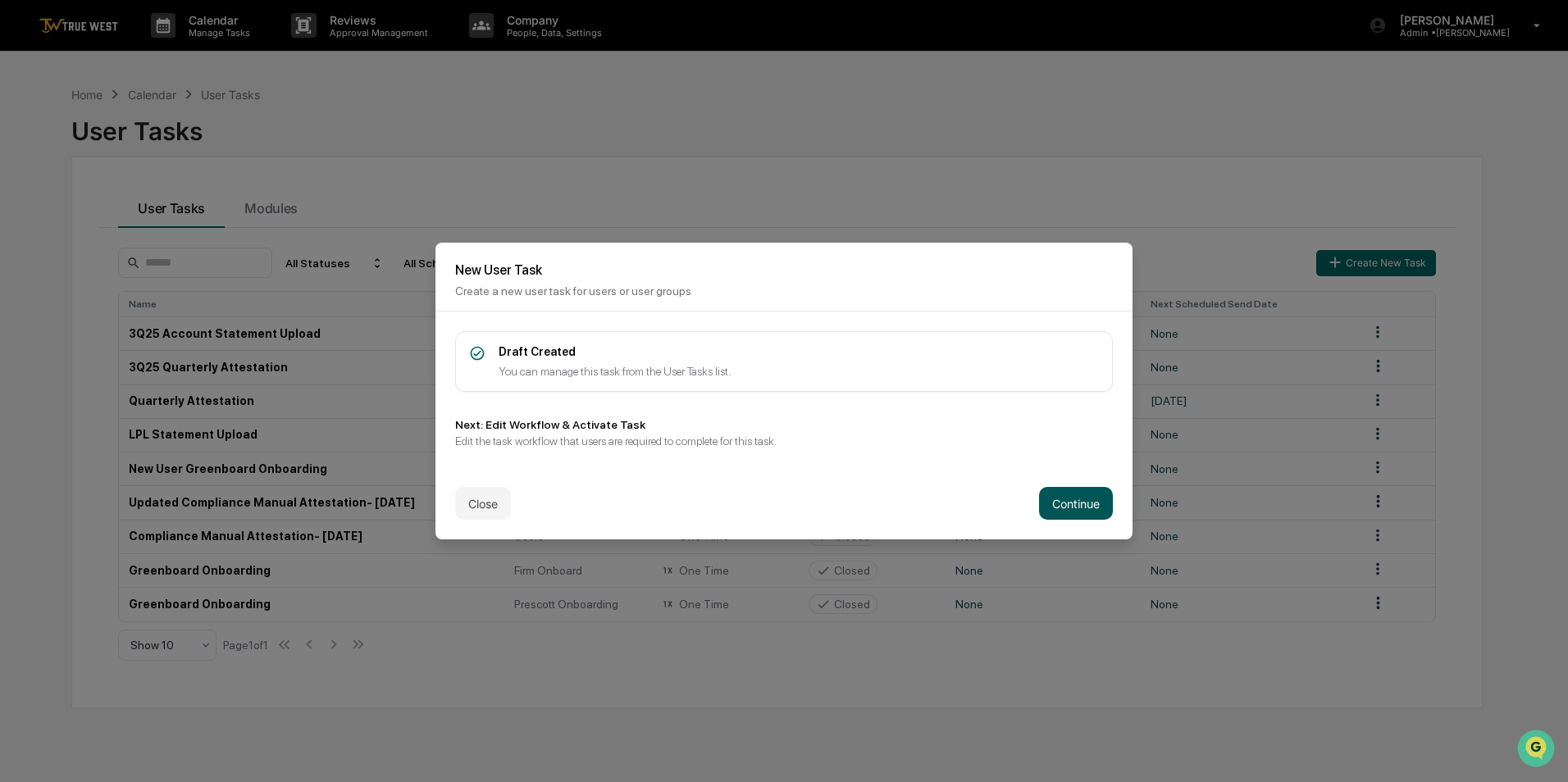
click at [1055, 503] on button "Continue" at bounding box center [1075, 503] width 74 height 33
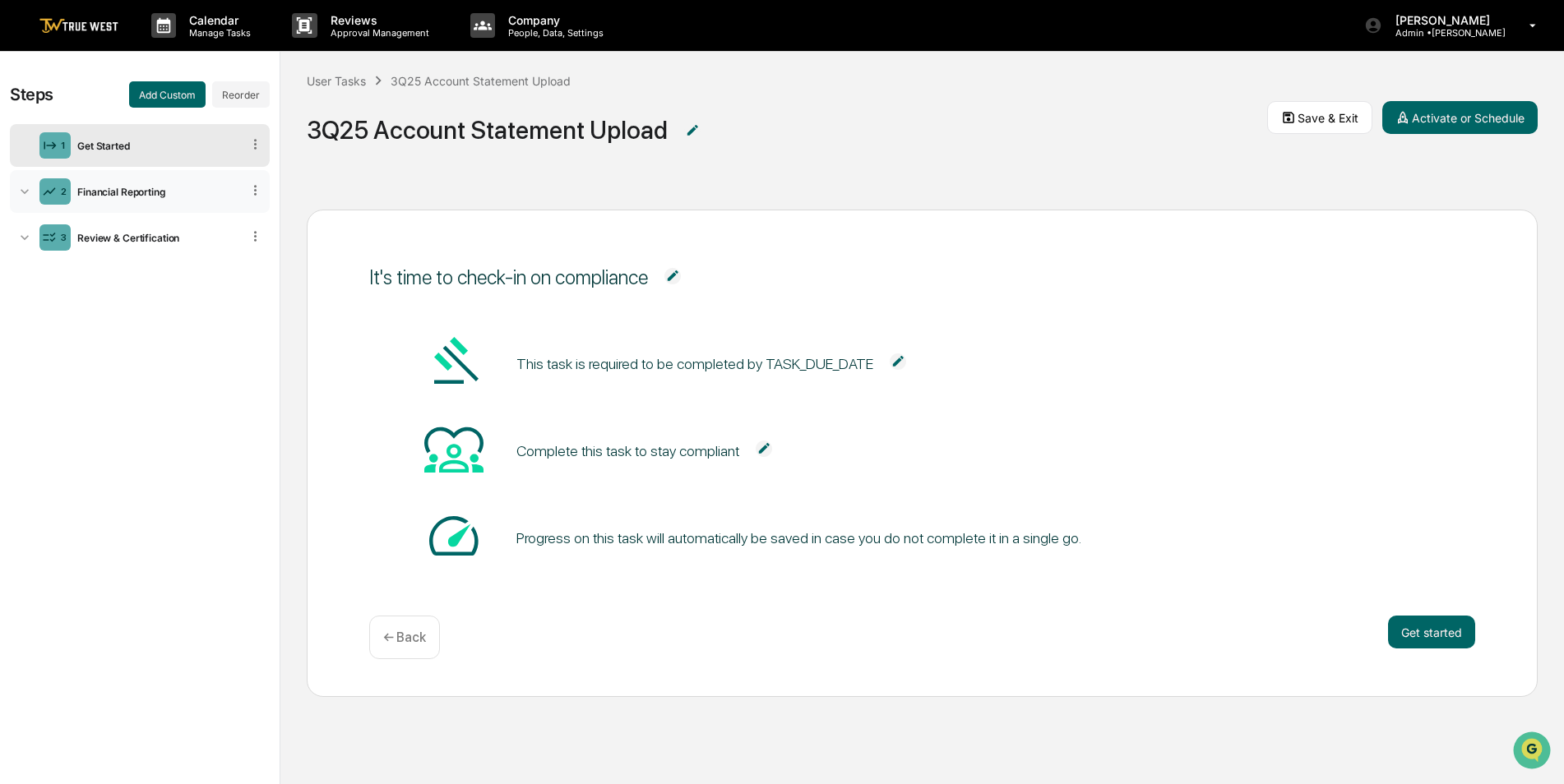
click at [219, 200] on div "2 Financial Reporting" at bounding box center [140, 191] width 260 height 42
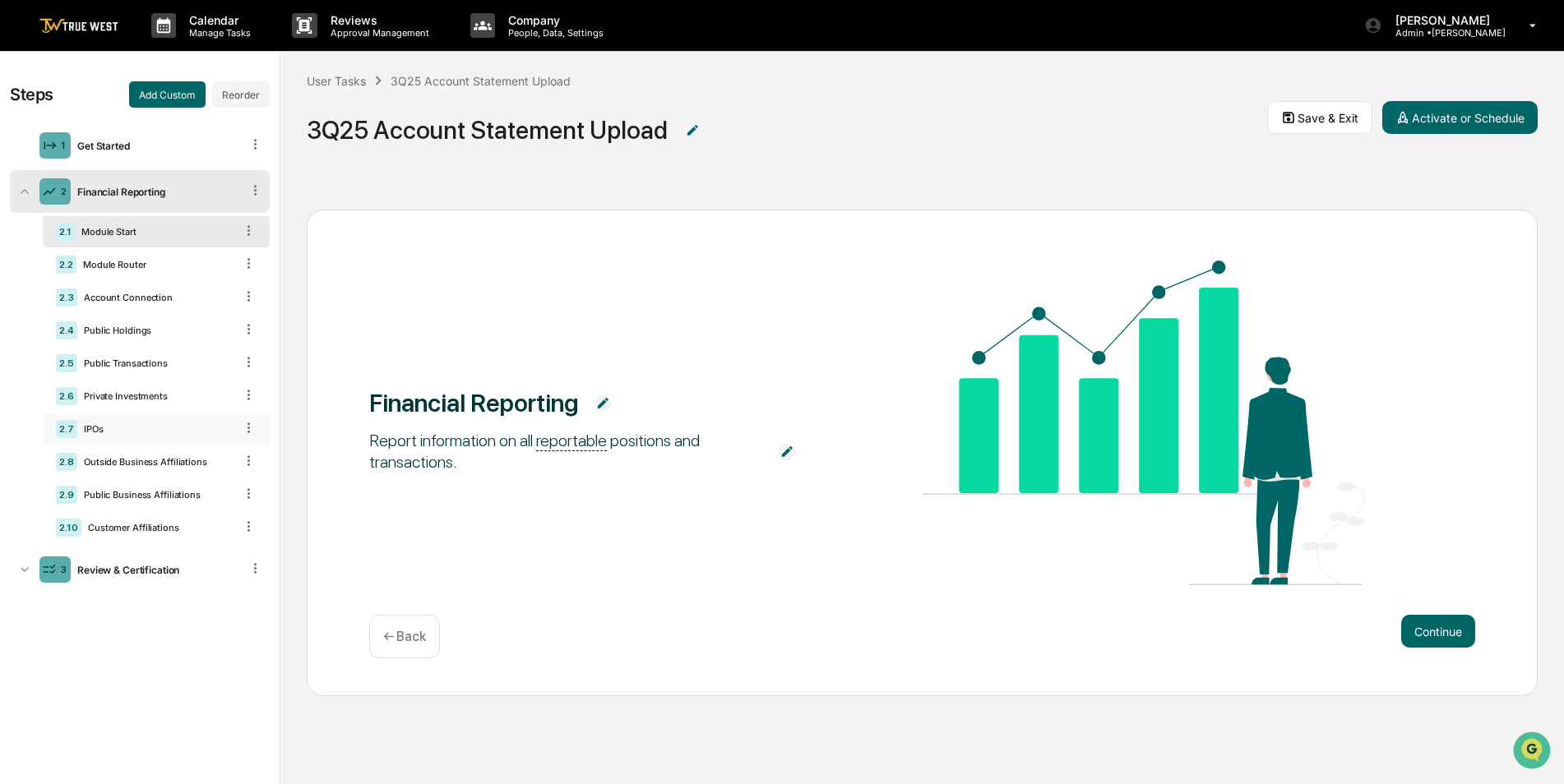
click at [249, 428] on icon at bounding box center [248, 427] width 3 height 10
click at [231, 450] on div "Delete" at bounding box center [229, 451] width 55 height 26
click at [245, 396] on icon at bounding box center [249, 395] width 16 height 16
click at [229, 422] on div "Delete" at bounding box center [229, 418] width 55 height 26
click at [247, 397] on icon at bounding box center [249, 395] width 16 height 16
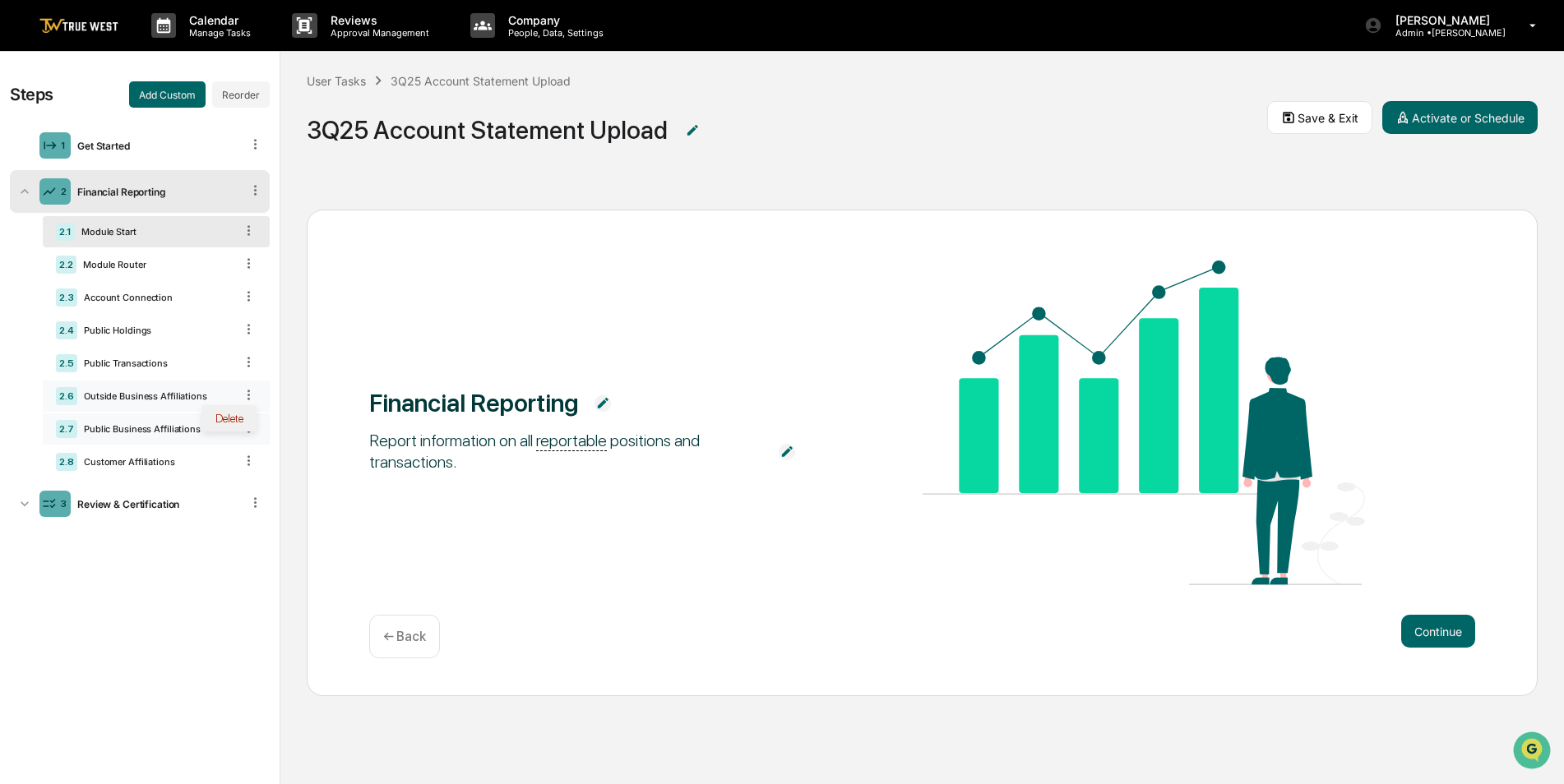
click at [238, 411] on div "Delete" at bounding box center [229, 418] width 55 height 26
click at [245, 395] on icon at bounding box center [249, 395] width 16 height 16
click at [231, 428] on div "Delete" at bounding box center [229, 418] width 55 height 26
click at [248, 395] on icon at bounding box center [248, 394] width 3 height 10
click at [241, 419] on div "Delete" at bounding box center [229, 418] width 55 height 26
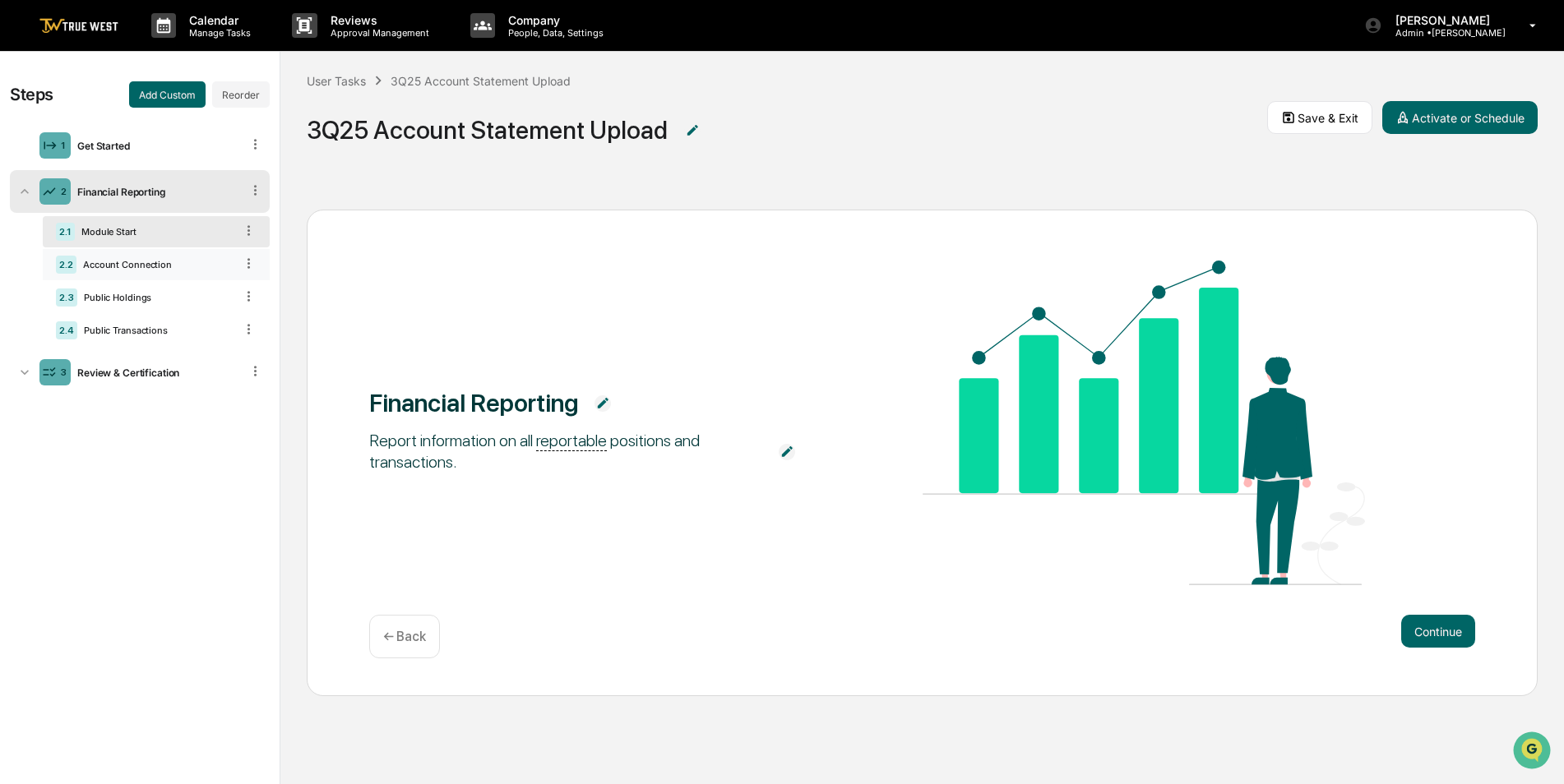
click at [146, 267] on div "Account Connection" at bounding box center [155, 265] width 158 height 11
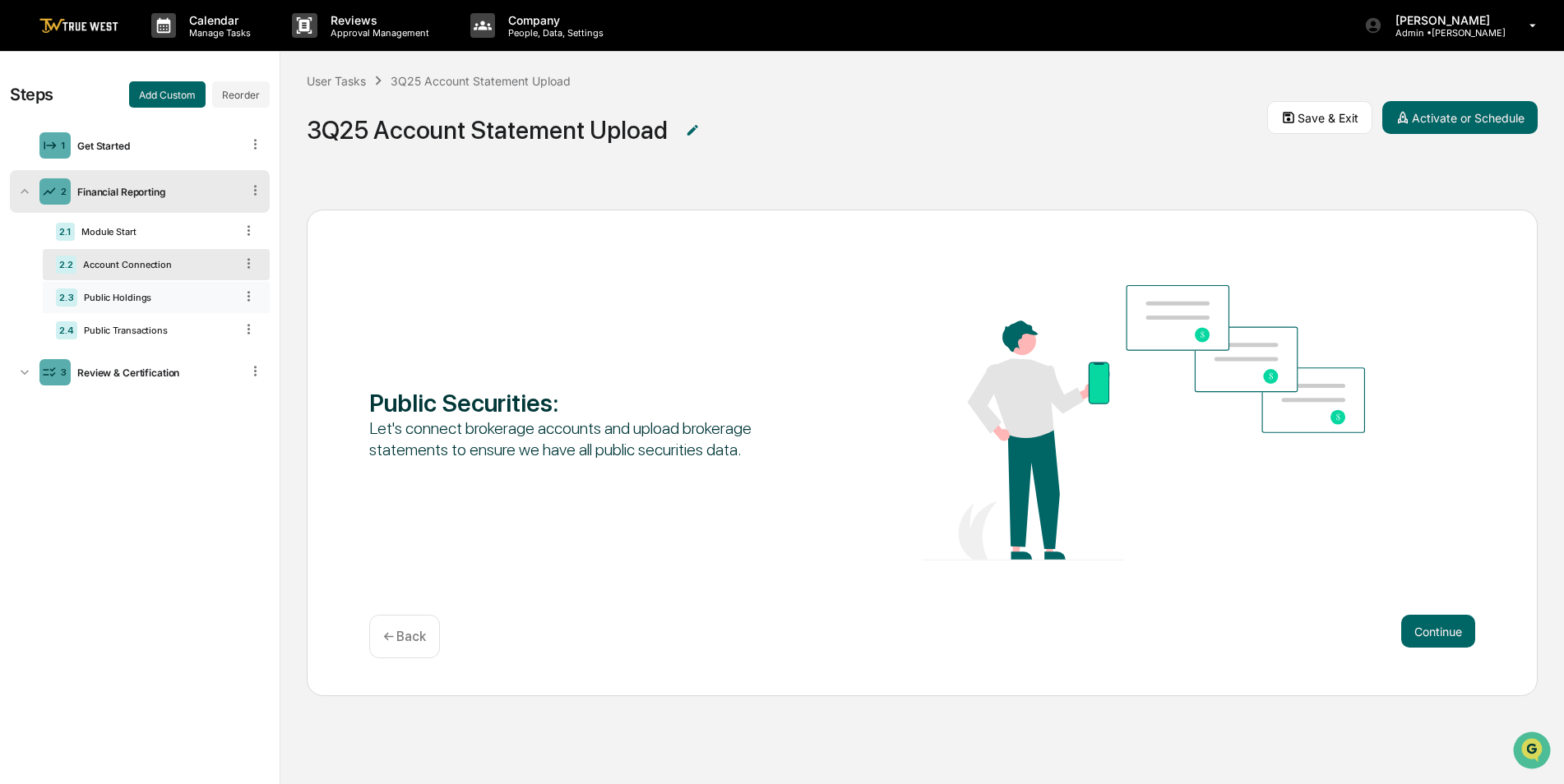
click at [128, 297] on div "Public Holdings" at bounding box center [155, 297] width 157 height 11
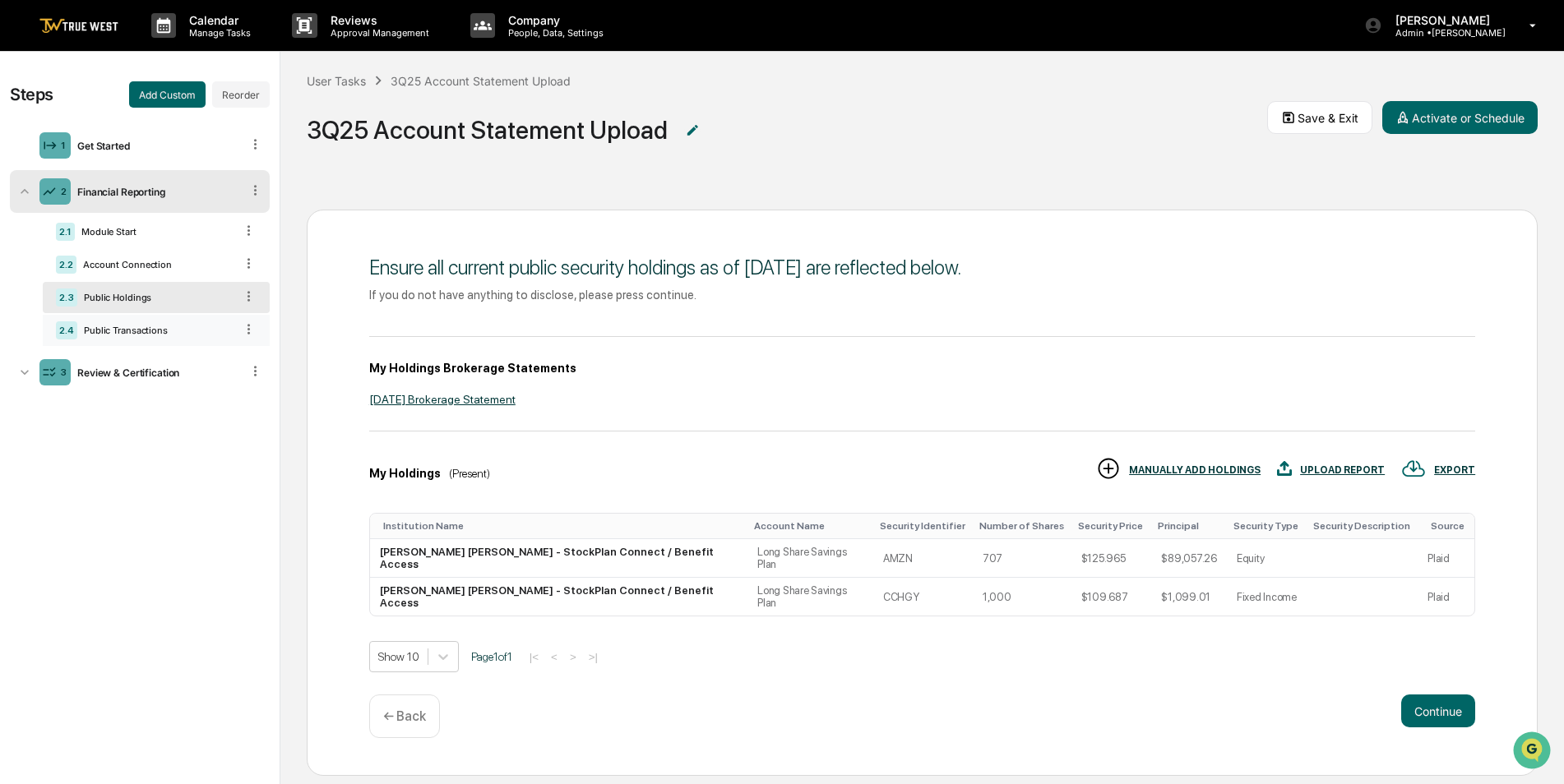
click at [124, 332] on div "Public Transactions" at bounding box center [155, 330] width 157 height 11
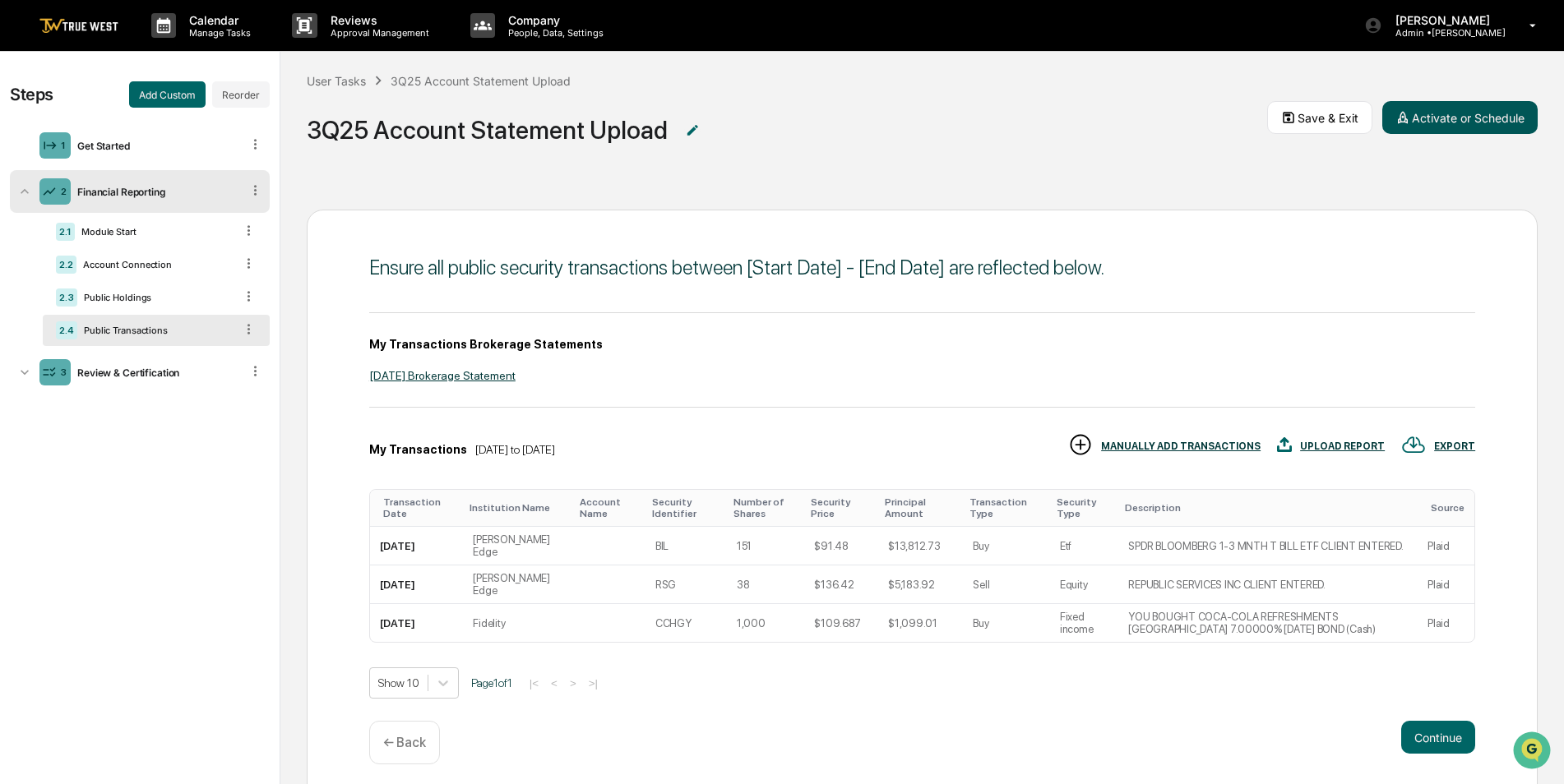
click at [1463, 116] on button "Activate or Schedule" at bounding box center [1460, 118] width 155 height 33
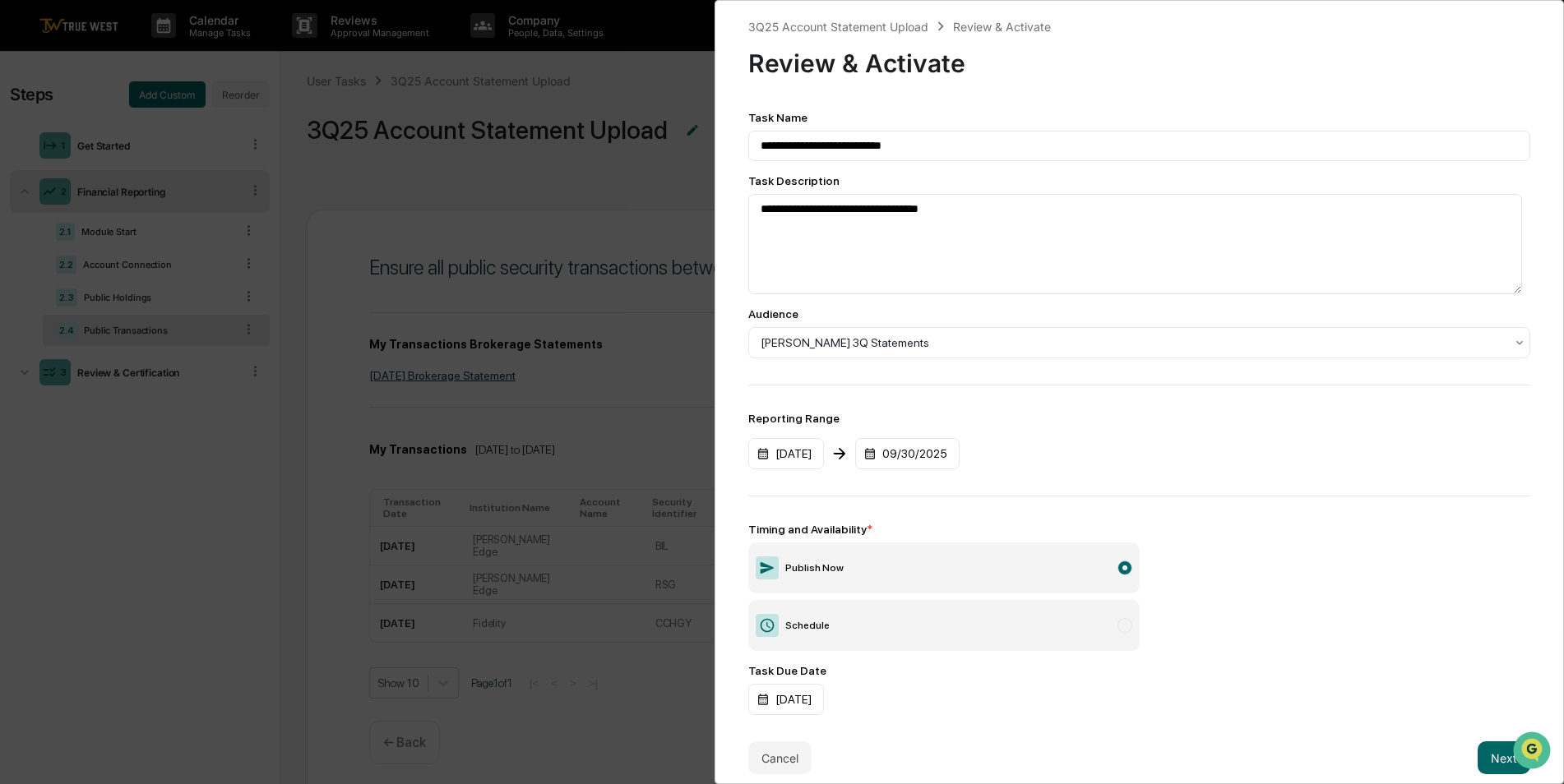
scroll to position [24, 0]
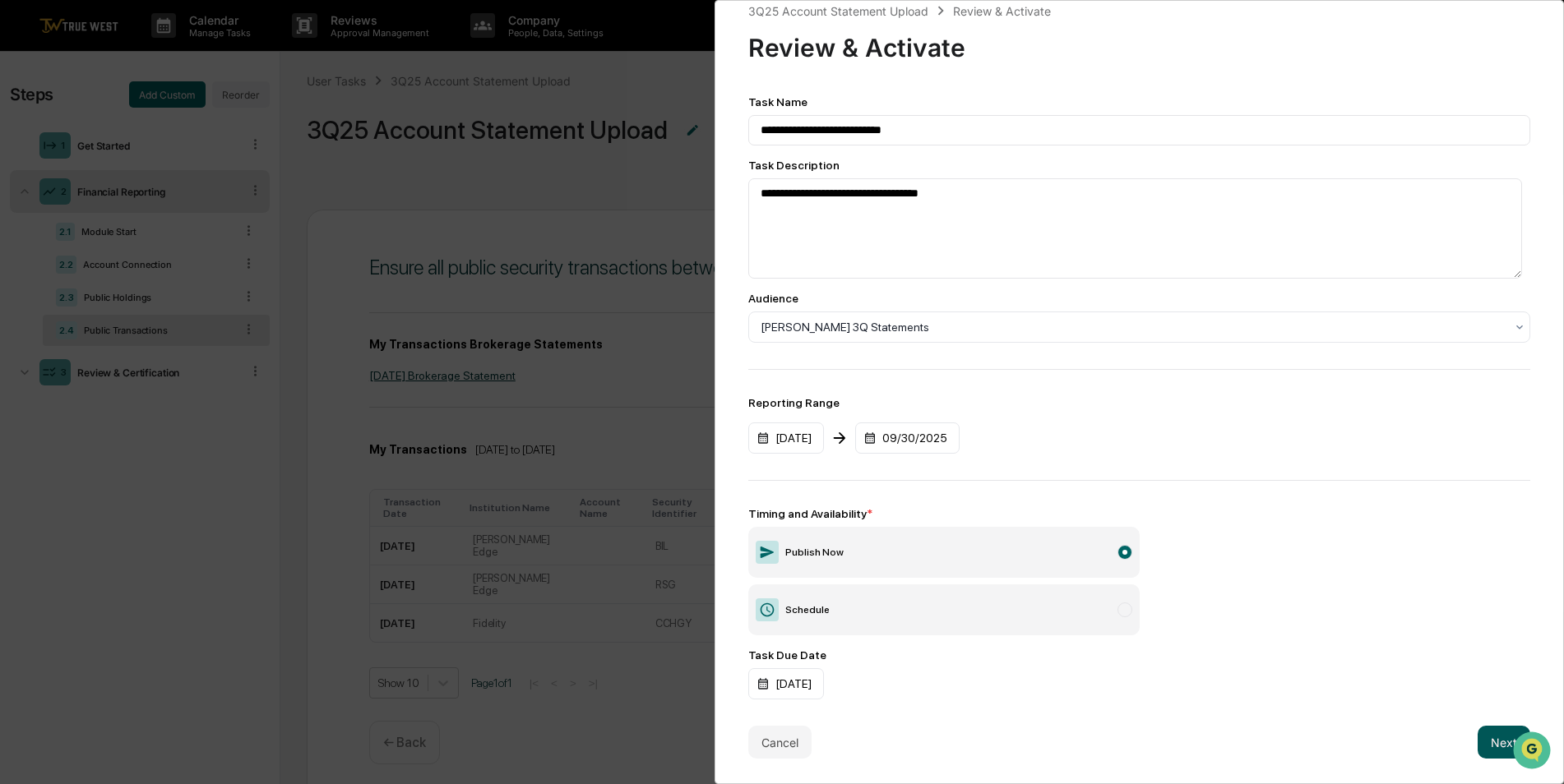
click at [1482, 736] on button "Next" at bounding box center [1504, 742] width 53 height 33
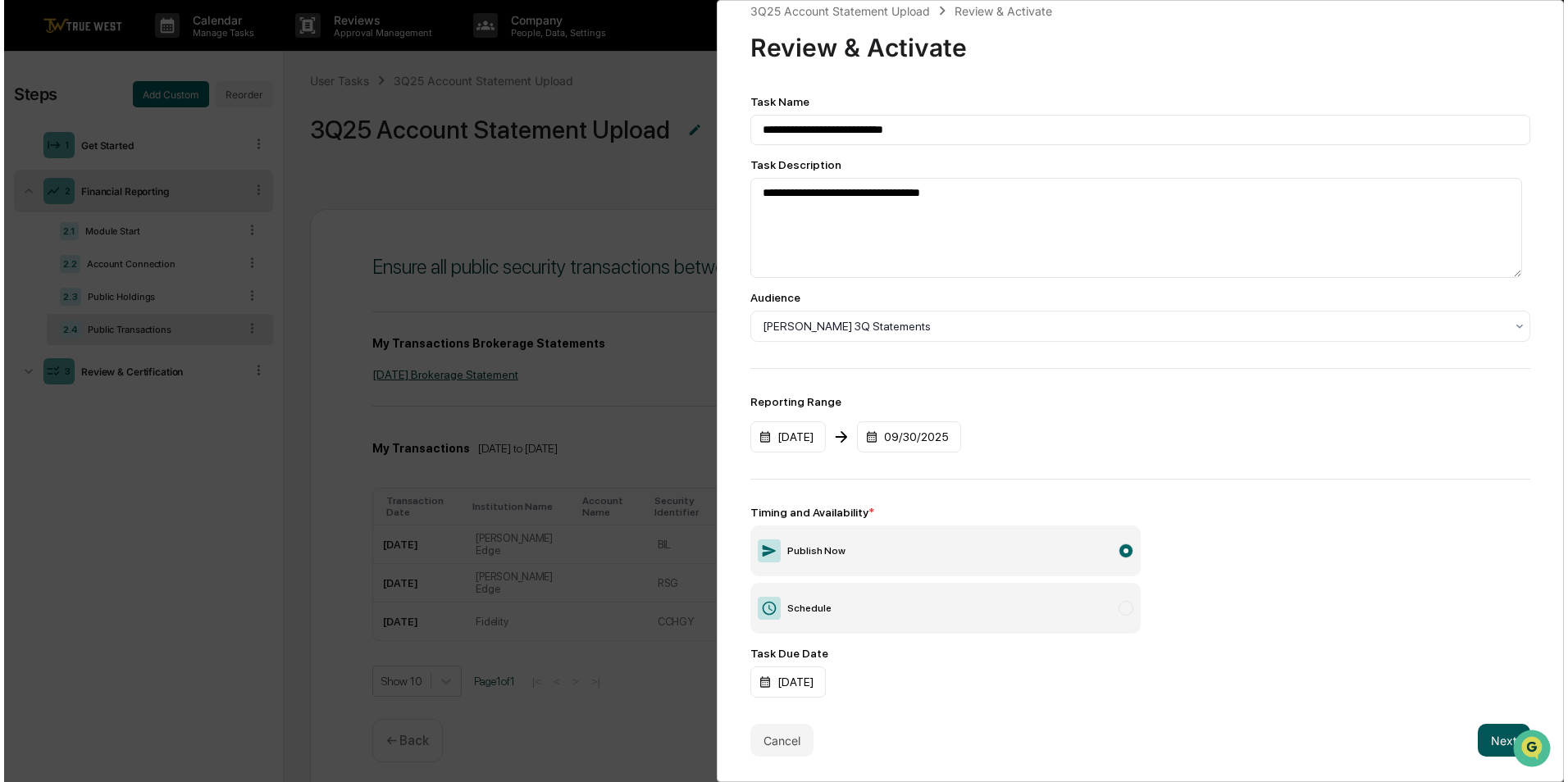
scroll to position [0, 0]
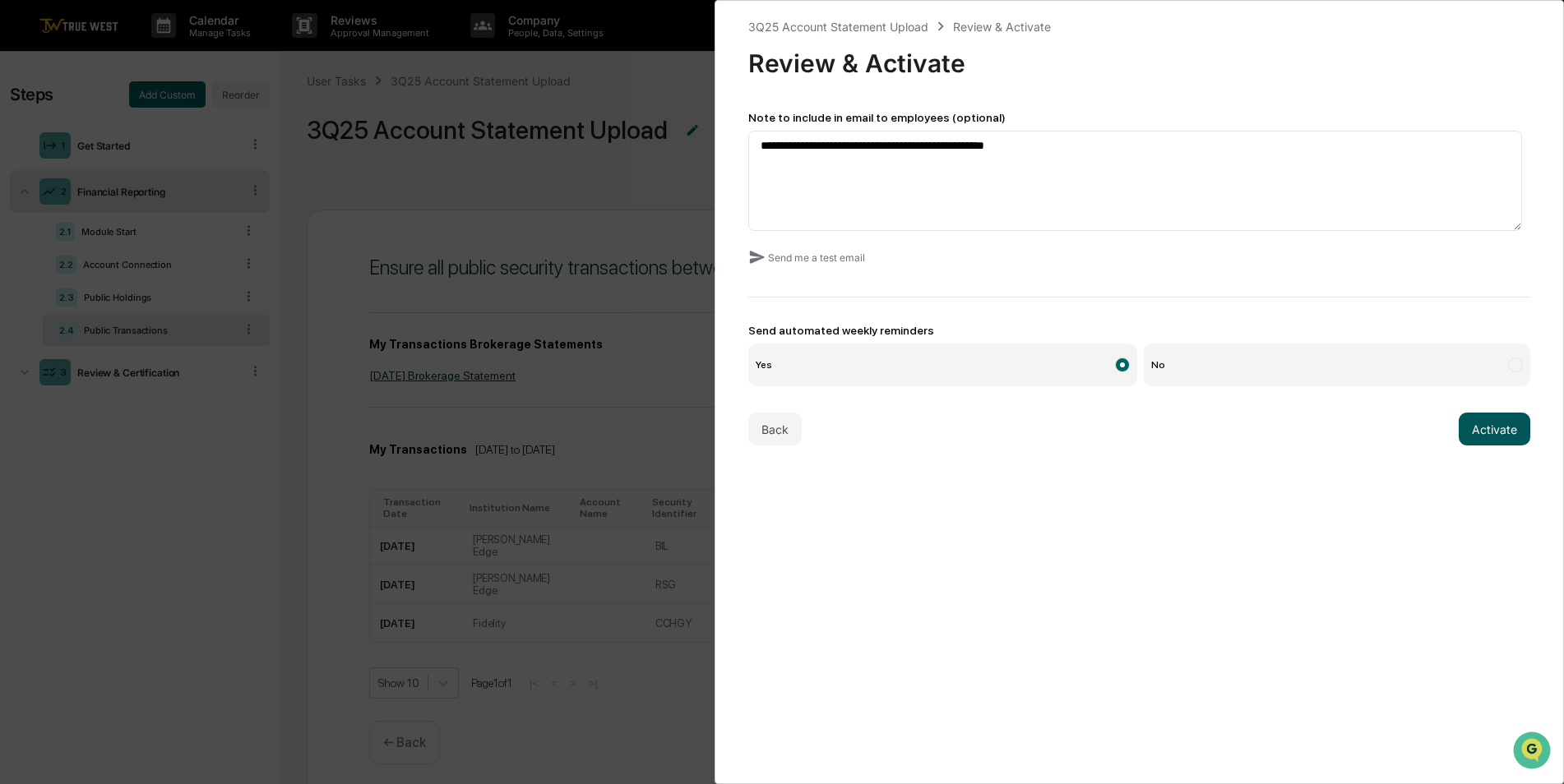
click at [1476, 429] on button "Activate" at bounding box center [1495, 429] width 71 height 33
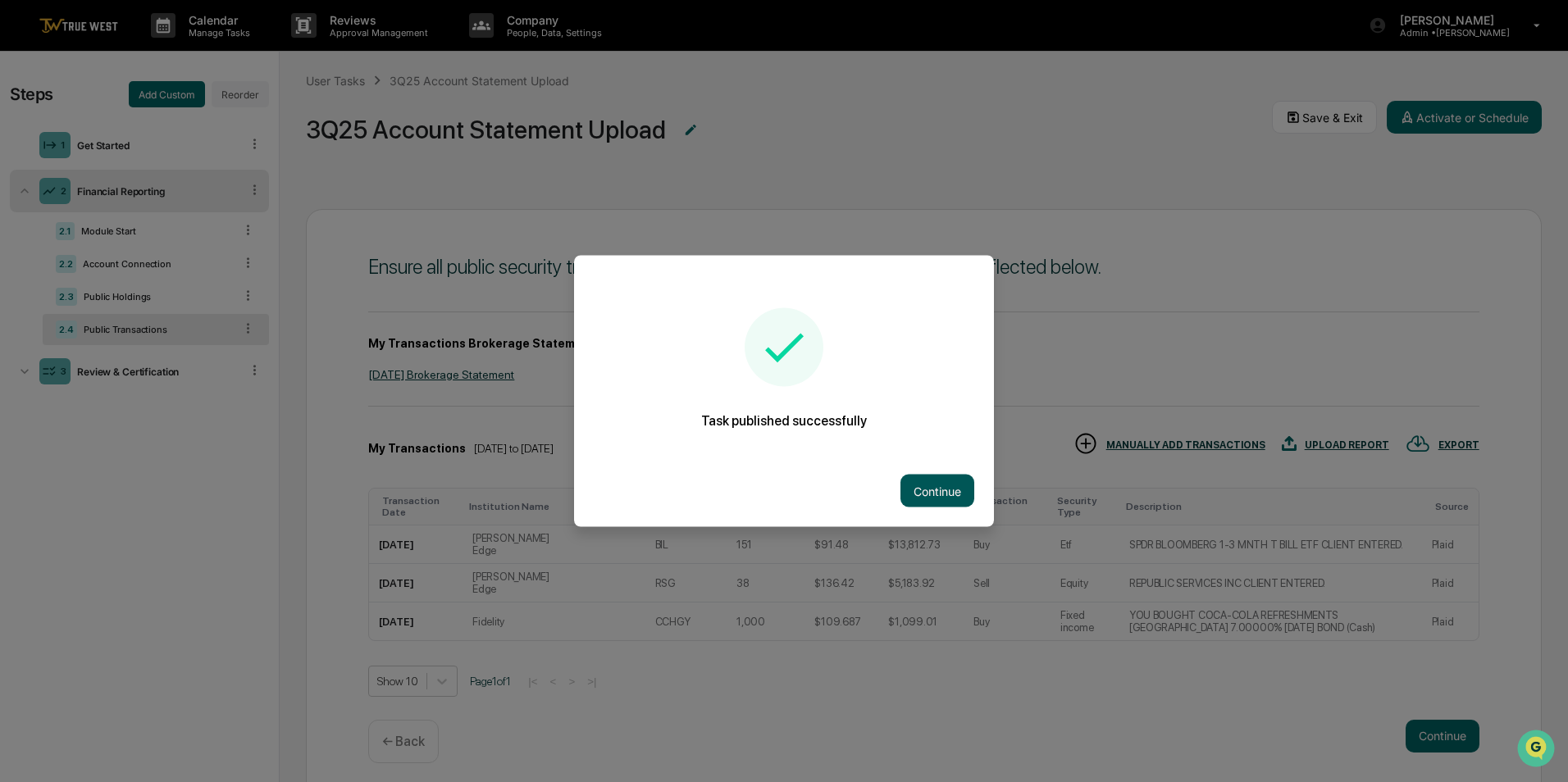
click at [939, 484] on button "Continue" at bounding box center [937, 491] width 74 height 33
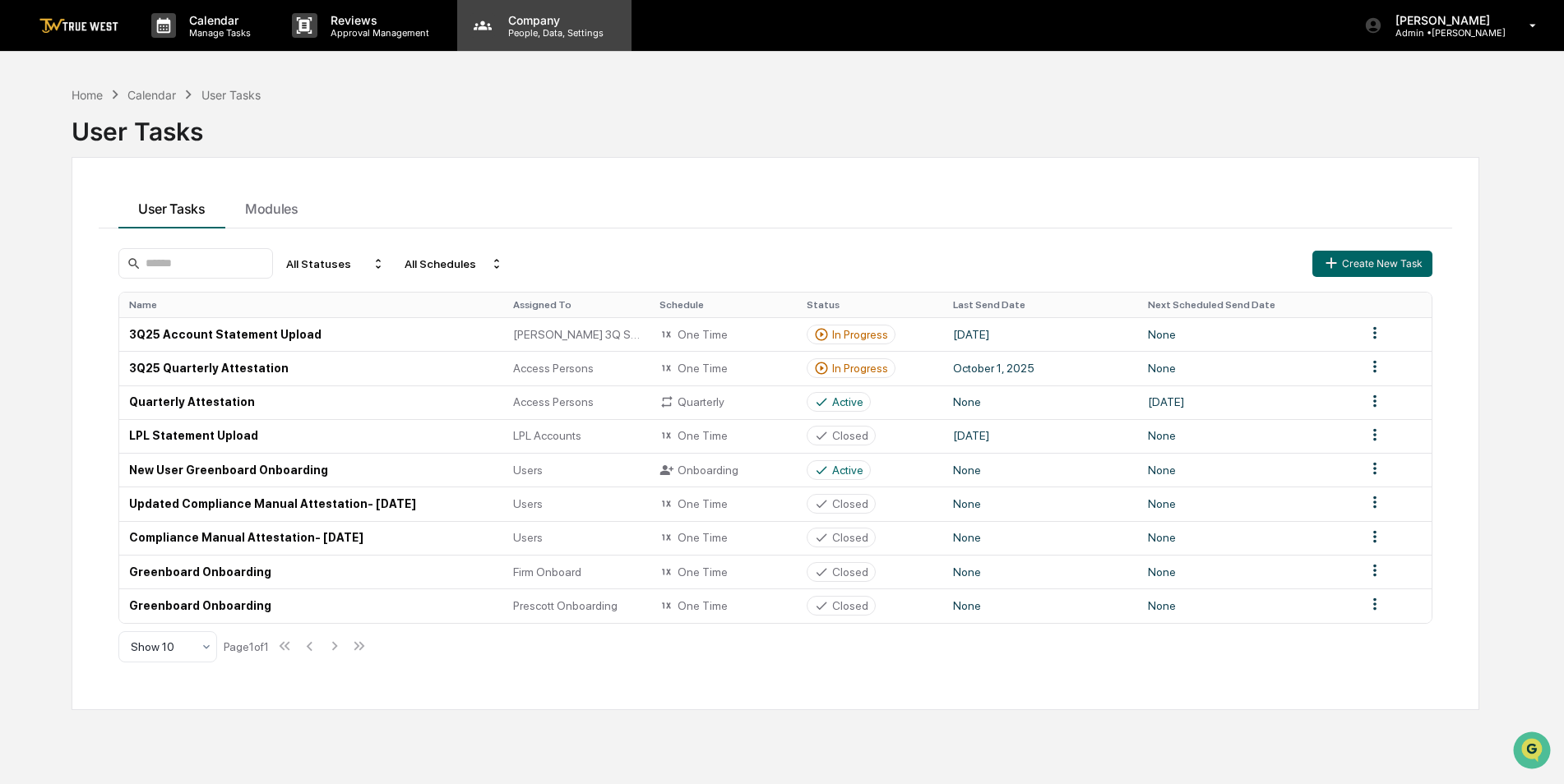
click at [539, 36] on p "People, Data, Settings" at bounding box center [553, 32] width 117 height 11
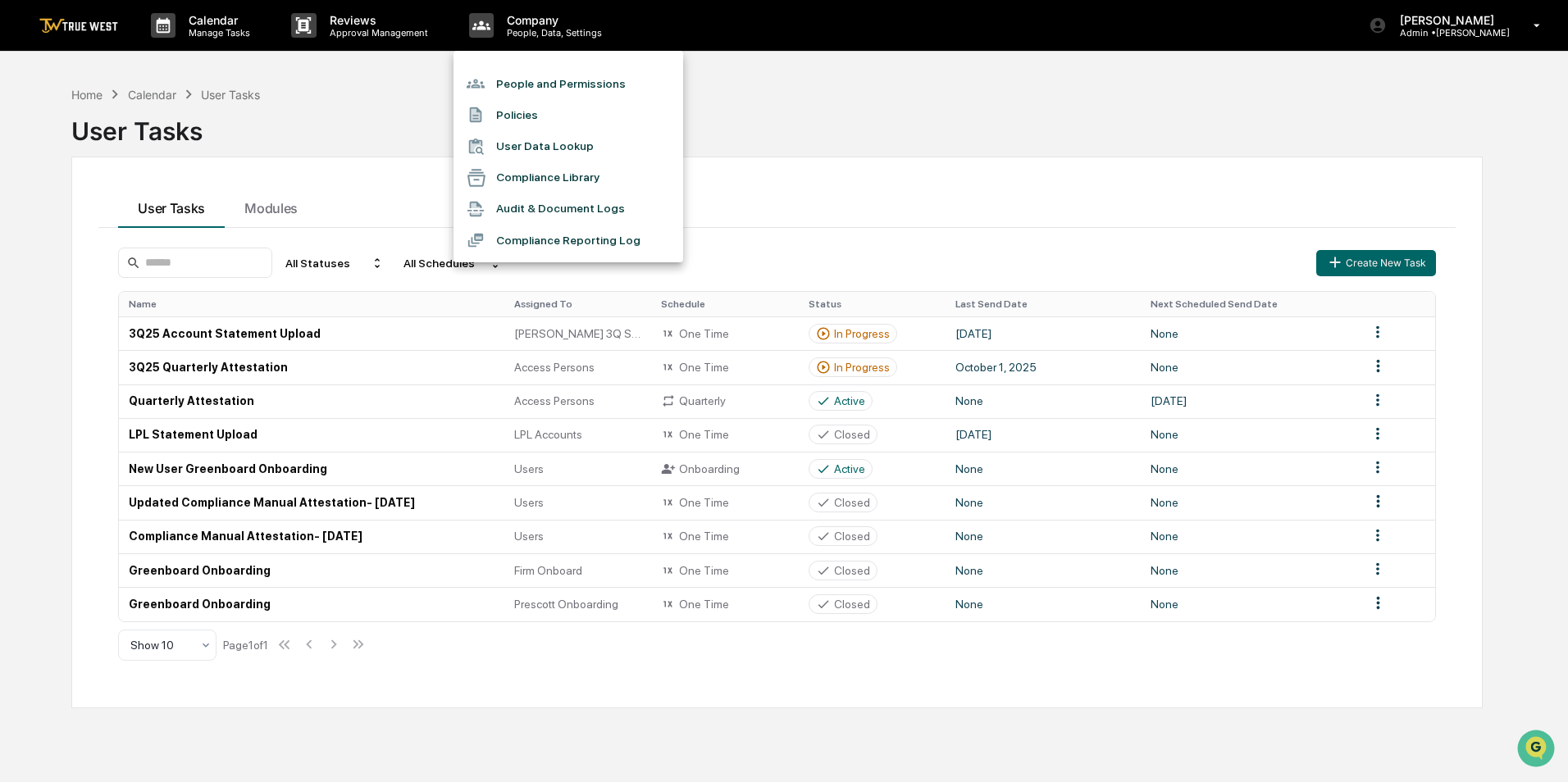
click at [535, 78] on li "People and Permissions" at bounding box center [567, 84] width 229 height 31
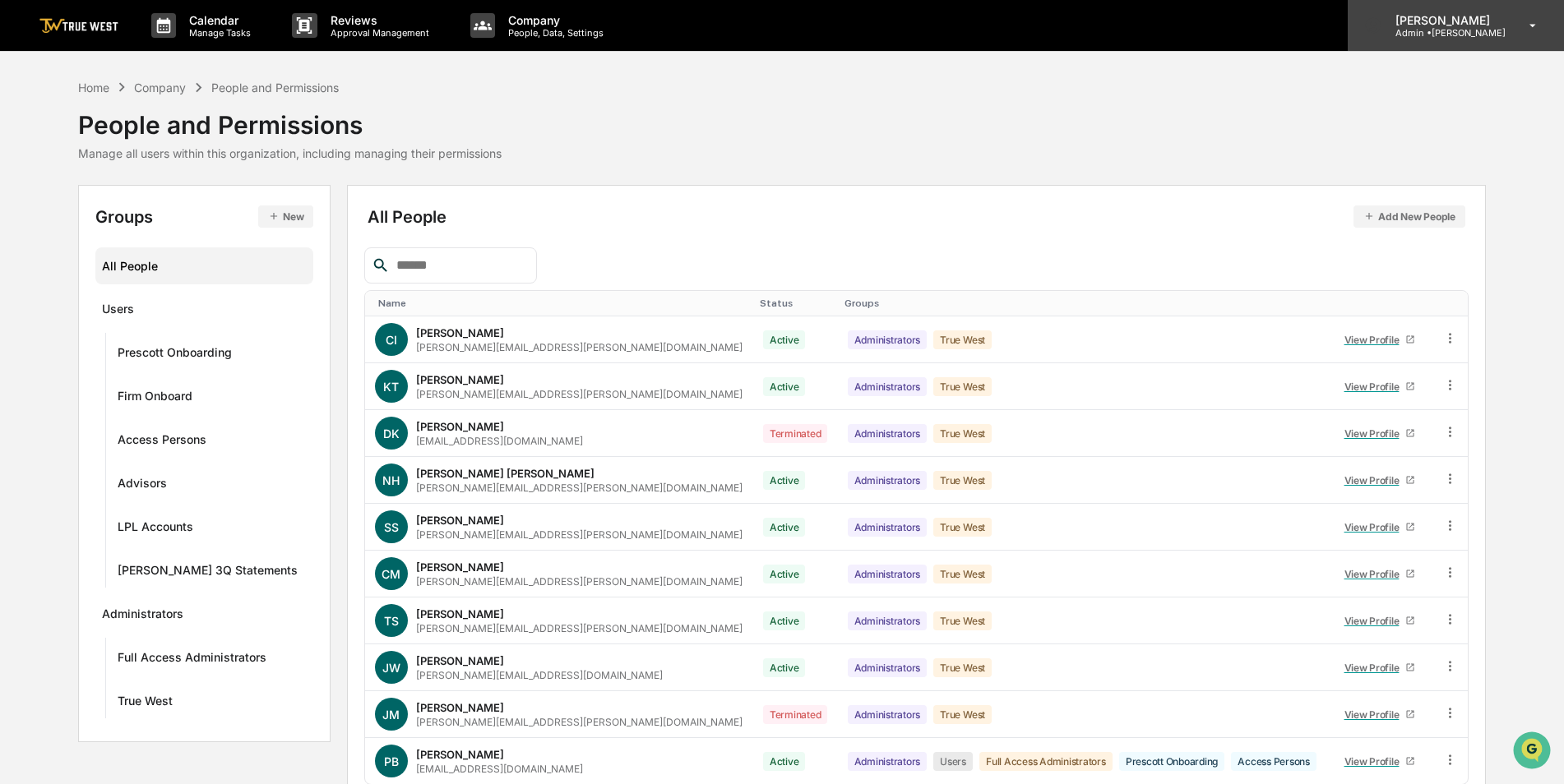
click at [1430, 39] on div "[PERSON_NAME] Admin • [GEOGRAPHIC_DATA]" at bounding box center [1456, 25] width 216 height 51
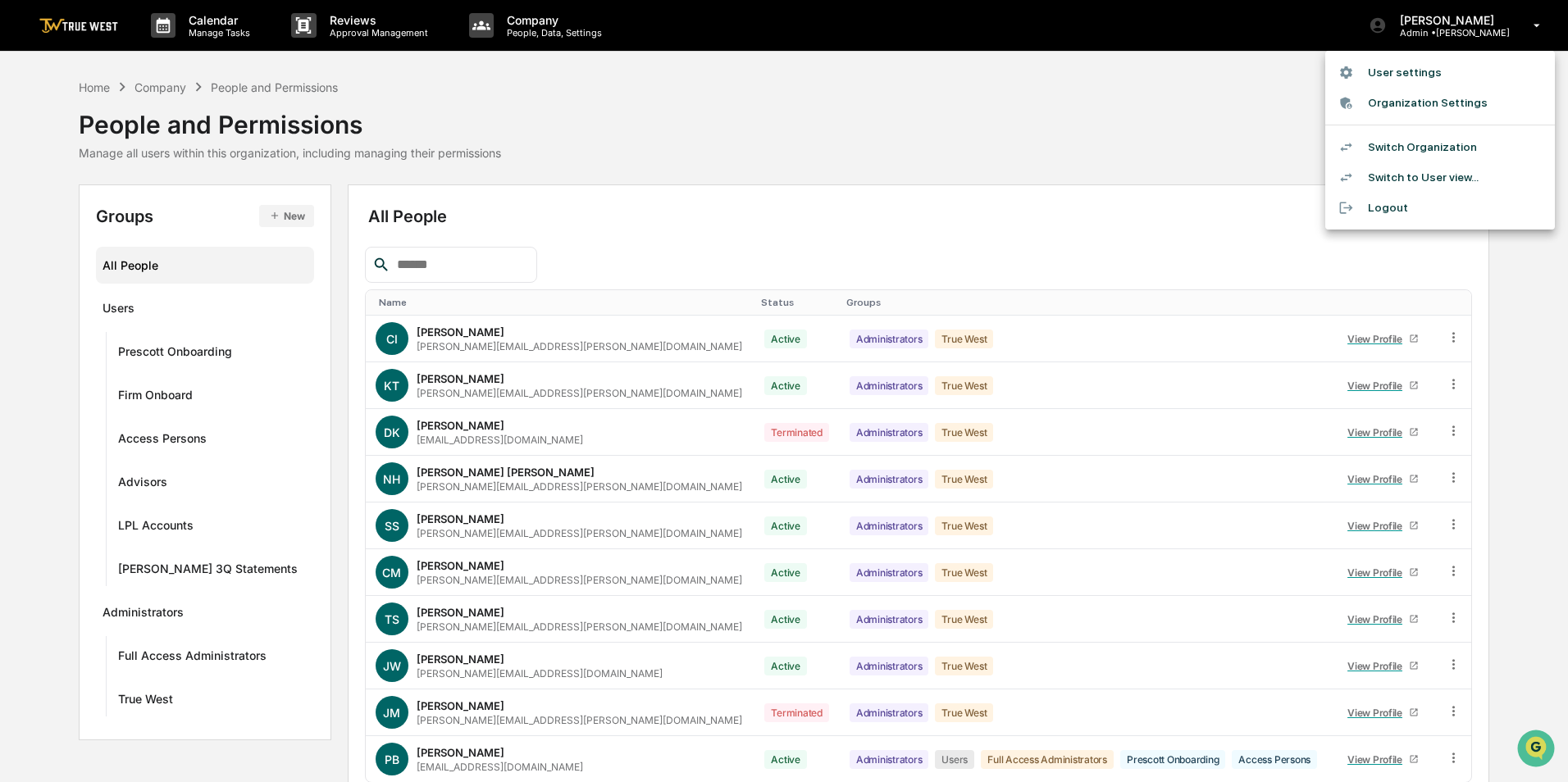
click at [1403, 144] on li "Switch Organization" at bounding box center [1439, 147] width 229 height 30
